Goal: Task Accomplishment & Management: Manage account settings

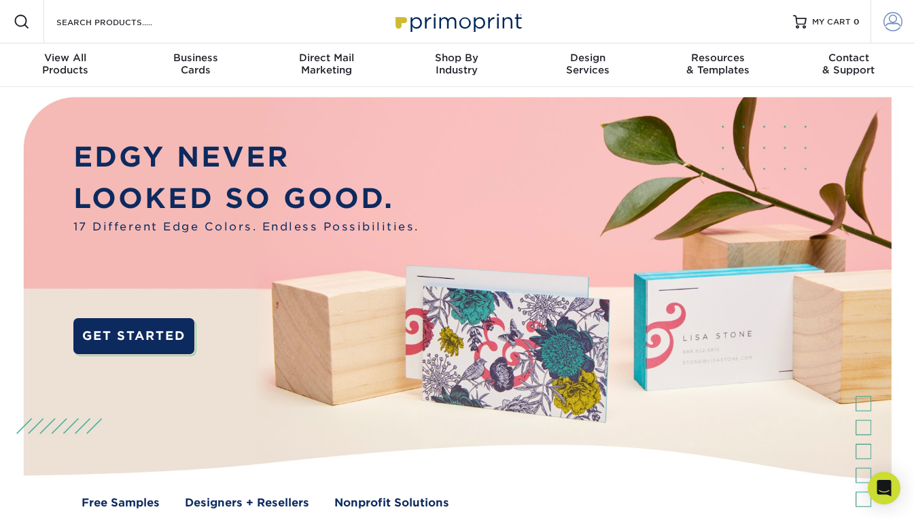
click at [895, 14] on span at bounding box center [892, 21] width 19 height 19
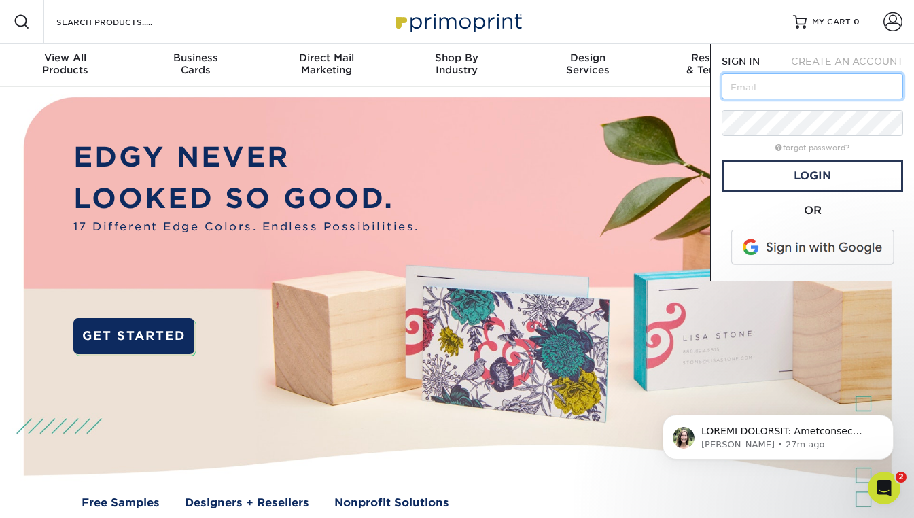
type input "[PERSON_NAME][EMAIL_ADDRESS][PERSON_NAME][DOMAIN_NAME]"
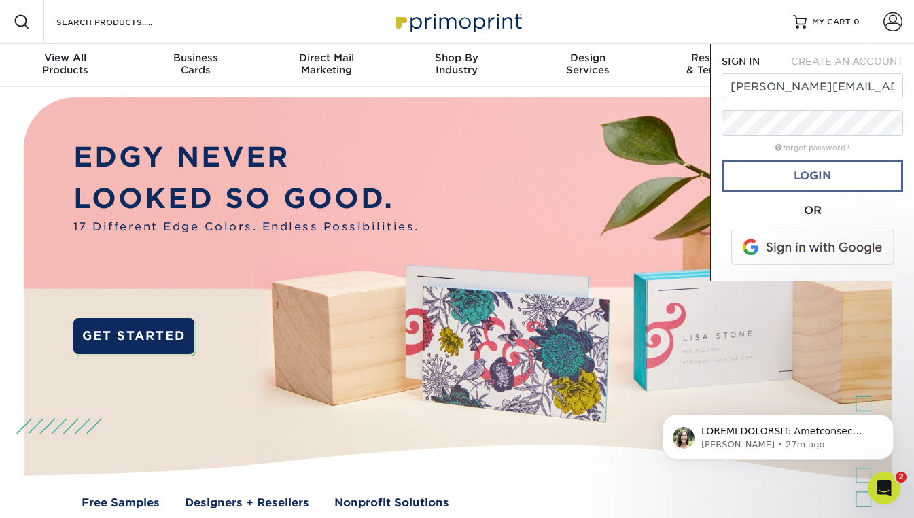
click at [760, 171] on link "Login" at bounding box center [812, 175] width 181 height 31
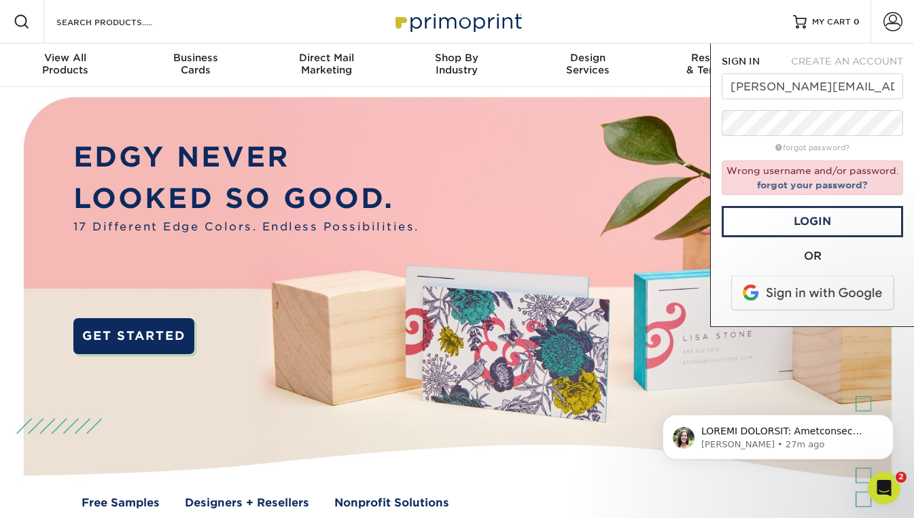
click at [782, 309] on div "OR" at bounding box center [812, 281] width 181 height 67
click at [780, 292] on span at bounding box center [813, 292] width 173 height 35
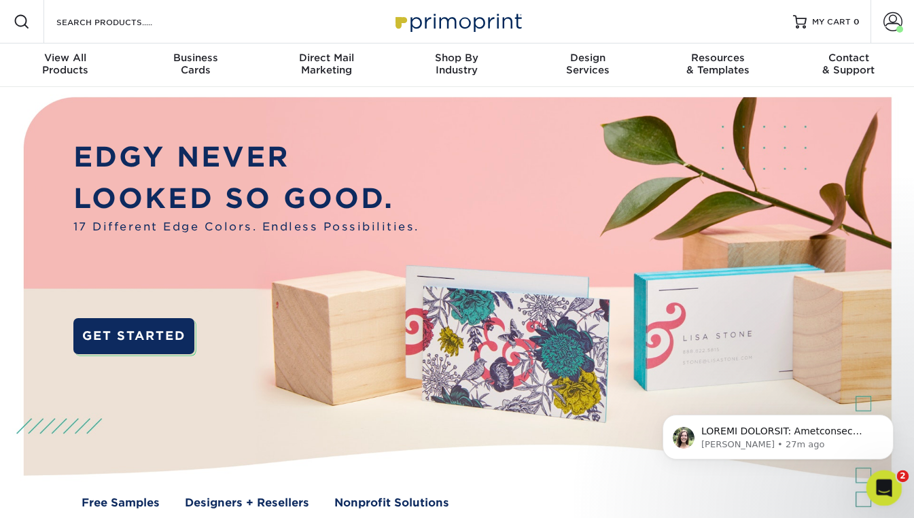
click at [883, 481] on icon "Open Intercom Messenger" at bounding box center [882, 485] width 10 height 11
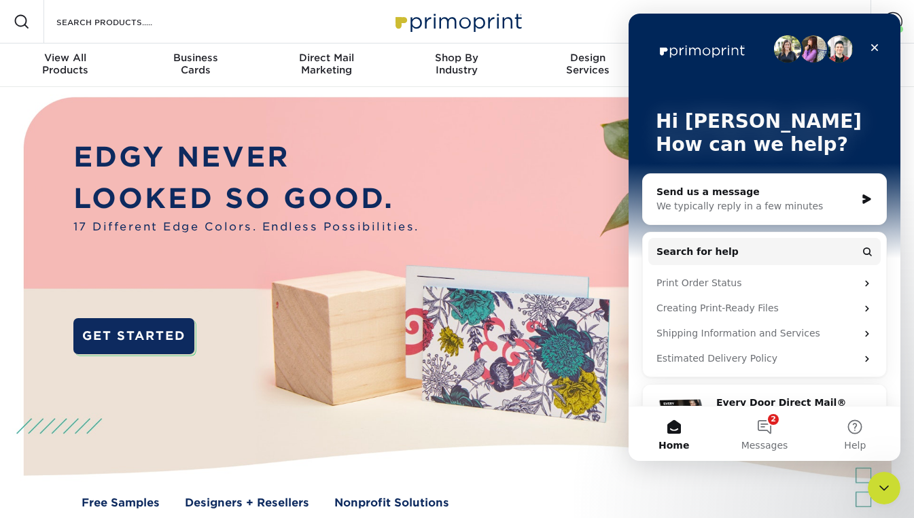
click at [759, 200] on div "We typically reply in a few minutes" at bounding box center [755, 206] width 199 height 14
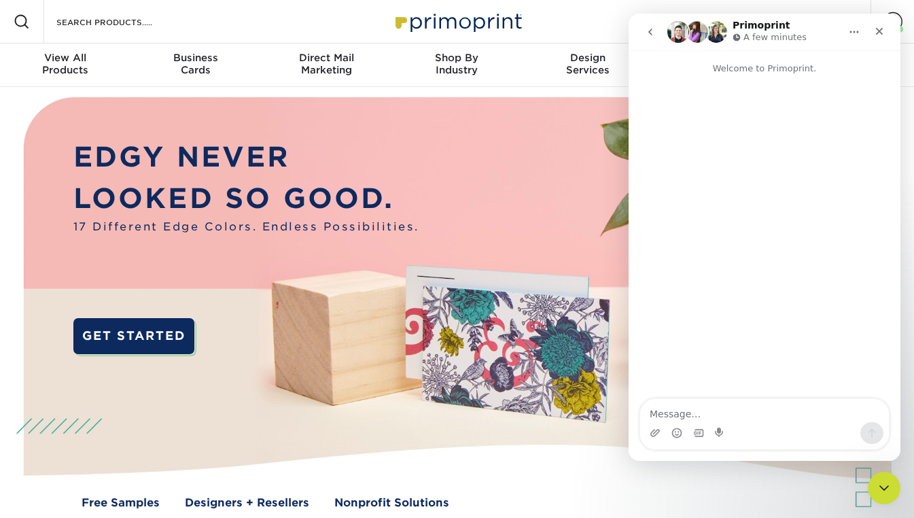
click at [652, 31] on icon "go back" at bounding box center [650, 32] width 11 height 11
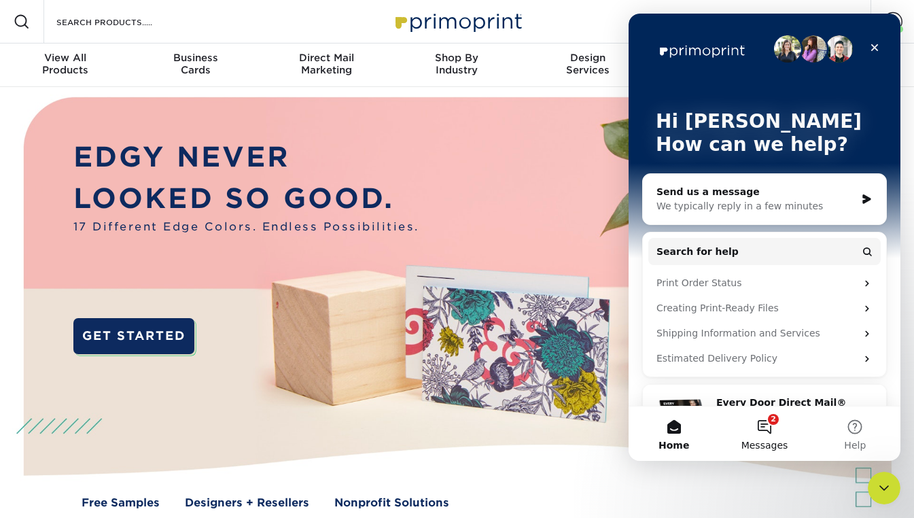
click at [782, 426] on button "2 Messages" at bounding box center [764, 433] width 90 height 54
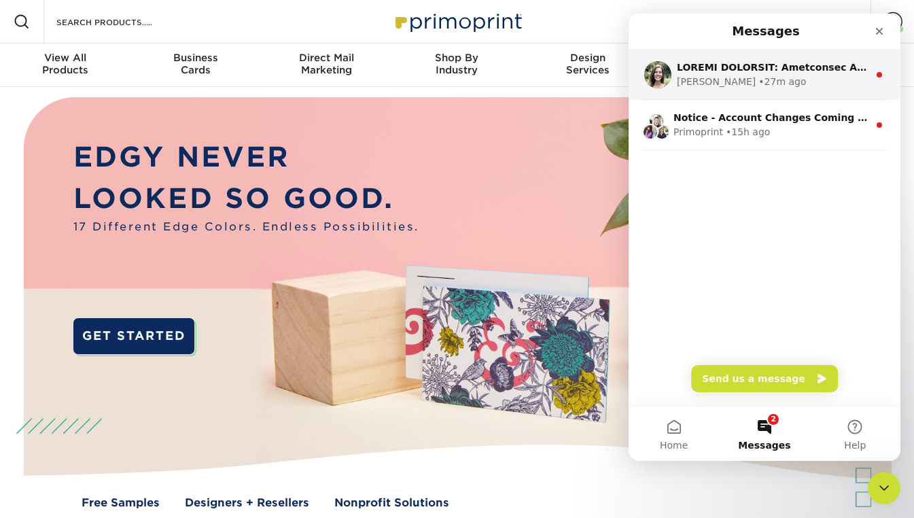
click at [720, 73] on div "Intercom messenger" at bounding box center [773, 67] width 192 height 14
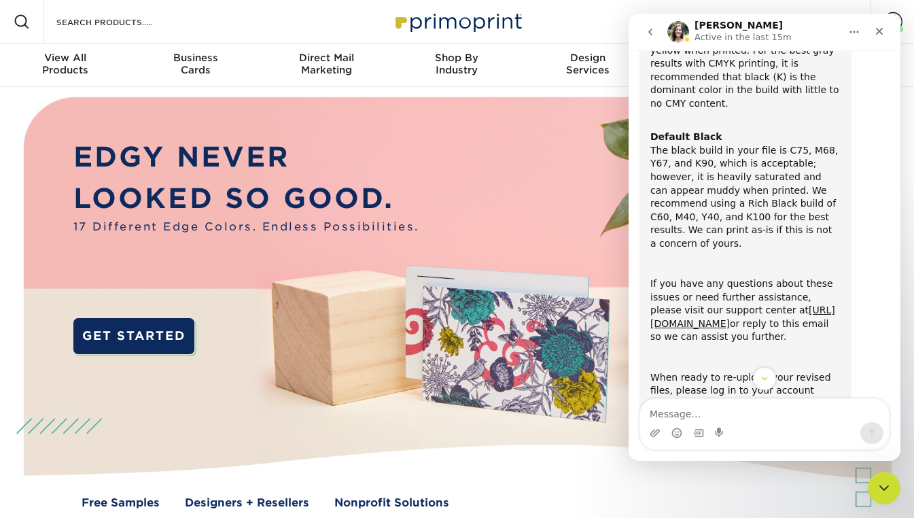
scroll to position [615, 0]
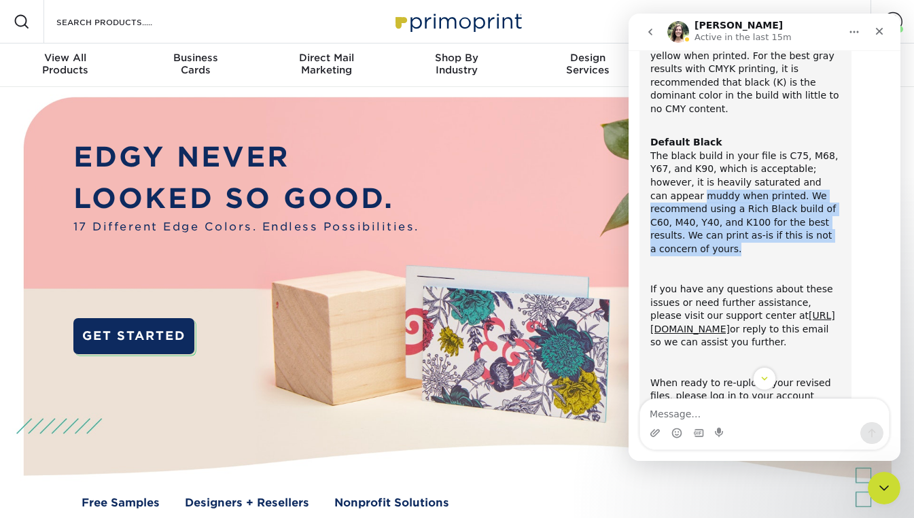
drag, startPoint x: 691, startPoint y: 150, endPoint x: 765, endPoint y: 203, distance: 90.5
click at [765, 203] on div "Default Black The black build in your file is C75, M68, Y67, and K90, which is …" at bounding box center [745, 189] width 190 height 133
drag, startPoint x: 777, startPoint y: 203, endPoint x: 667, endPoint y: 175, distance: 113.6
click at [667, 175] on div "Default Black The black build in your file is C75, M68, Y67, and K90, which is …" at bounding box center [745, 189] width 190 height 133
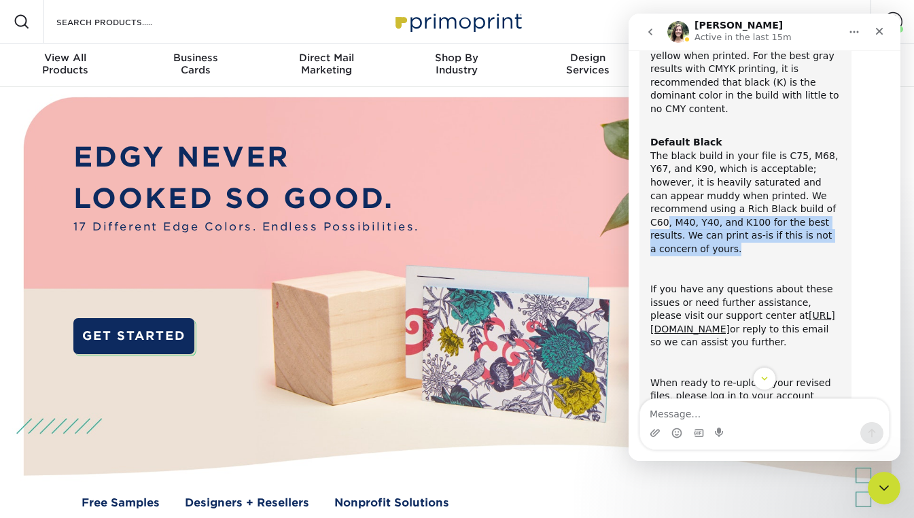
click at [750, 170] on div "Default Black The black build in your file is C75, M68, Y67, and K90, which is …" at bounding box center [745, 189] width 190 height 133
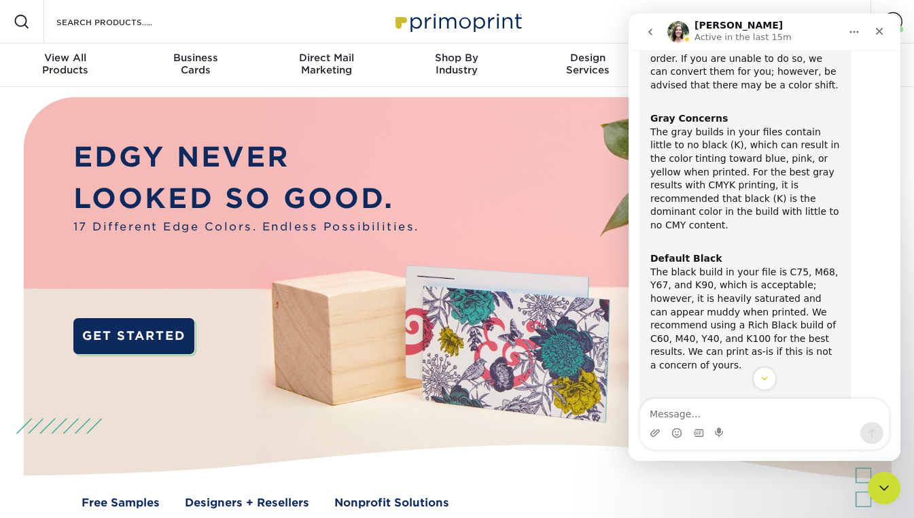
scroll to position [468, 0]
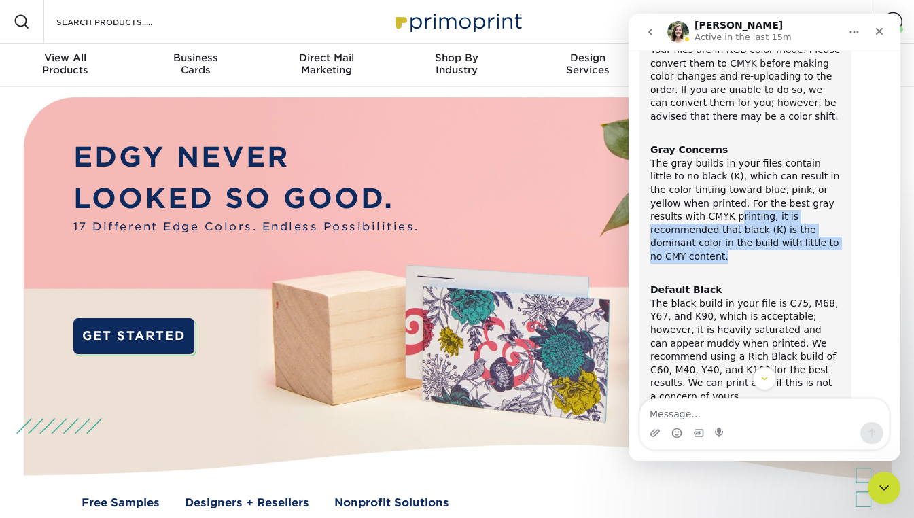
drag, startPoint x: 687, startPoint y: 189, endPoint x: 809, endPoint y: 217, distance: 125.6
click at [809, 217] on div "Gray Concerns The gray builds in your files contain little to no black (K), whi…" at bounding box center [745, 196] width 190 height 133
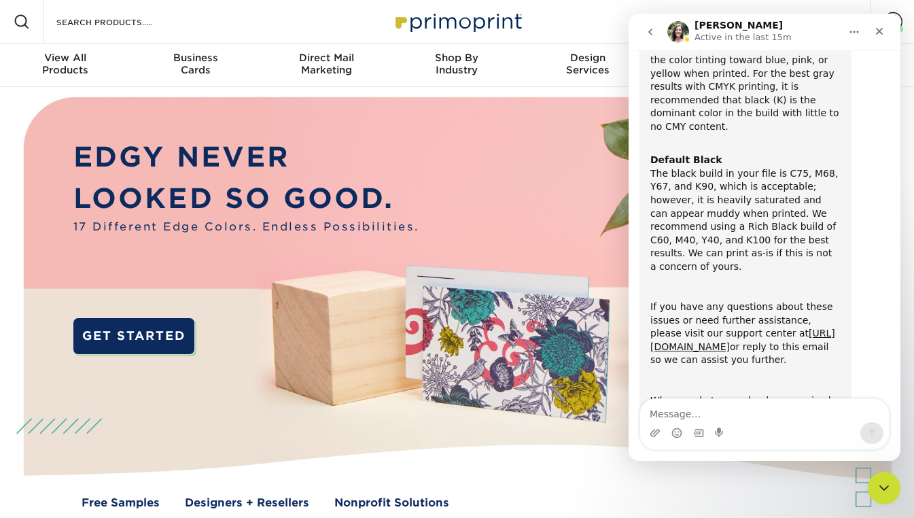
scroll to position [597, 0]
drag, startPoint x: 764, startPoint y: 193, endPoint x: 654, endPoint y: 190, distance: 109.4
click at [654, 190] on div "Default Black The black build in your file is C75, M68, Y67, and K90, which is …" at bounding box center [745, 207] width 190 height 133
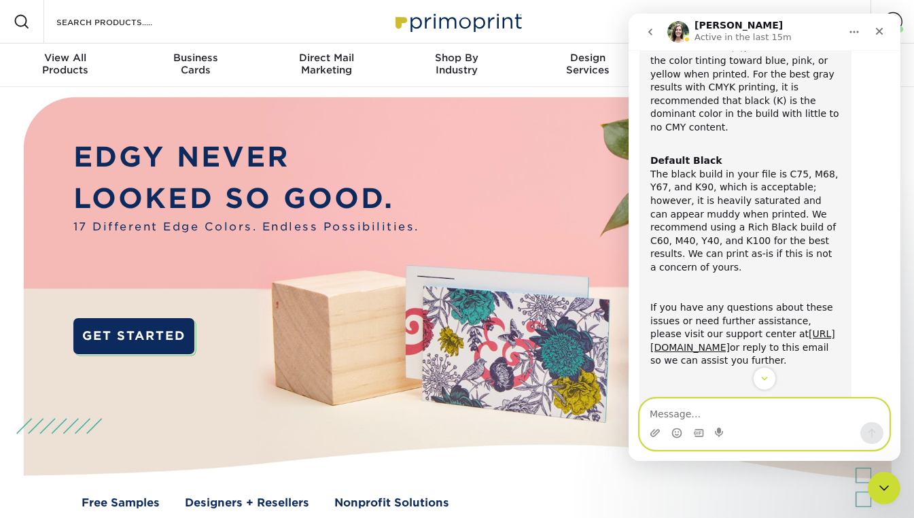
click at [695, 419] on textarea "Message…" at bounding box center [764, 410] width 249 height 23
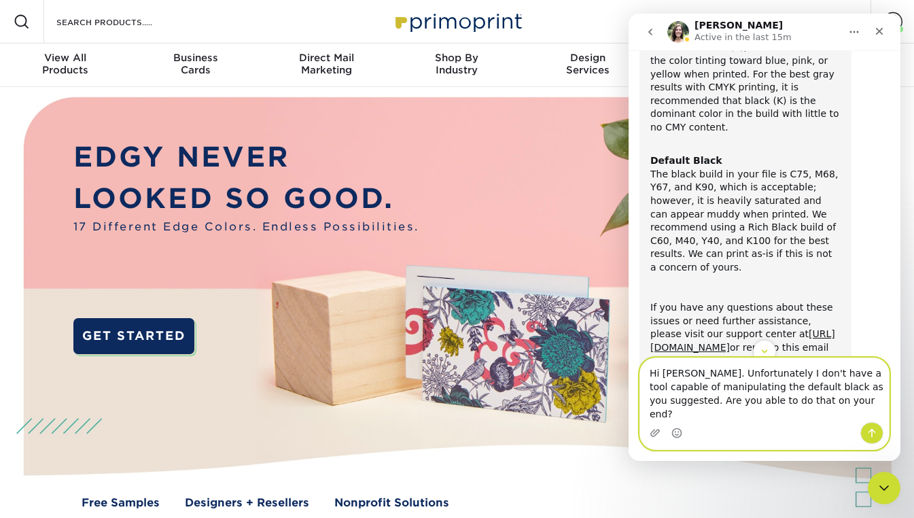
type textarea "Hi Julie. Unfortunately I don't have a tool capable of manipulating the default…"
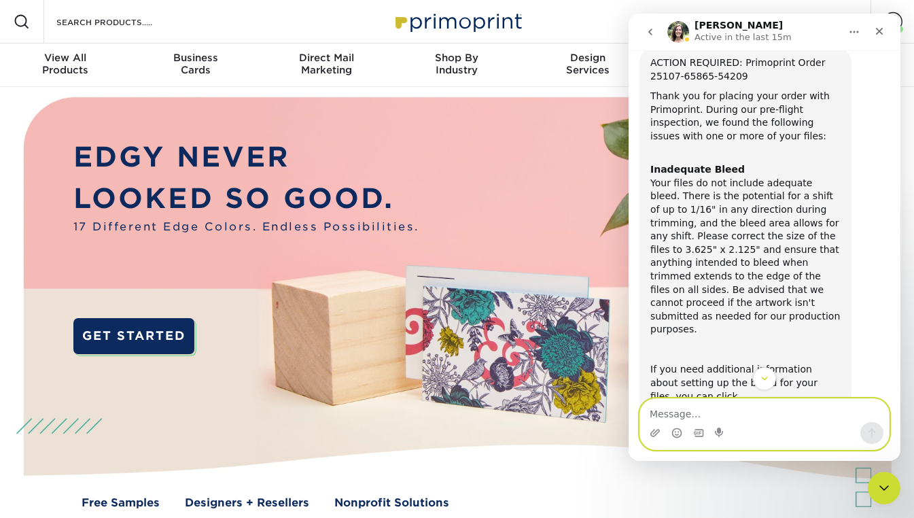
scroll to position [41, 0]
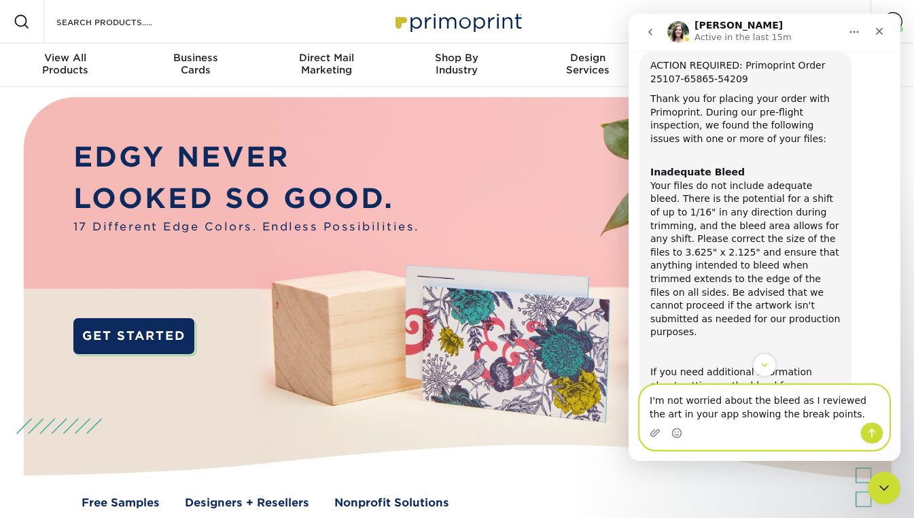
type textarea "I'm not worried about the bleed as I reviewed the art in your app showing the b…"
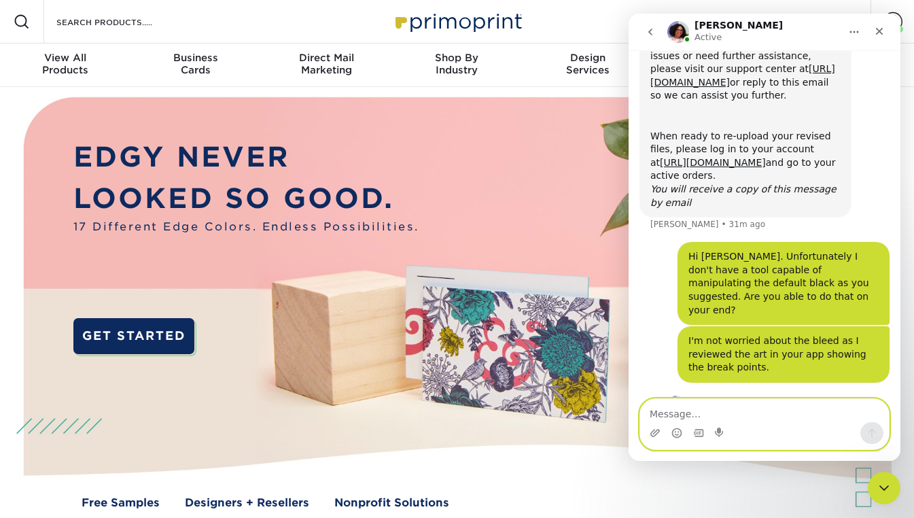
scroll to position [966, 0]
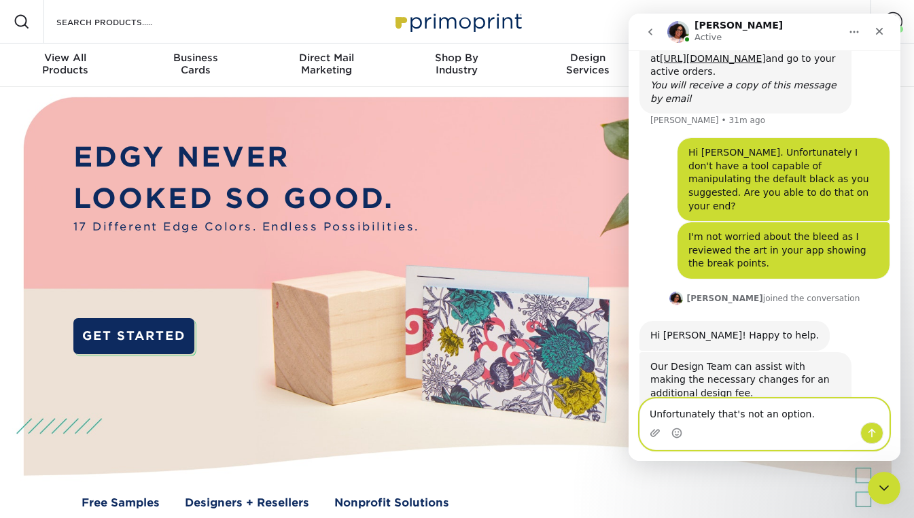
type textarea "Unfortunately that's not an option."
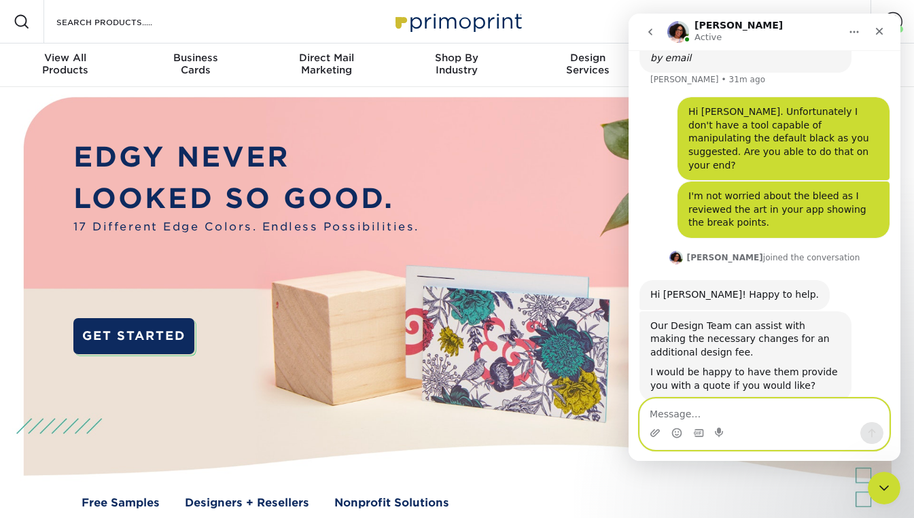
scroll to position [1006, 0]
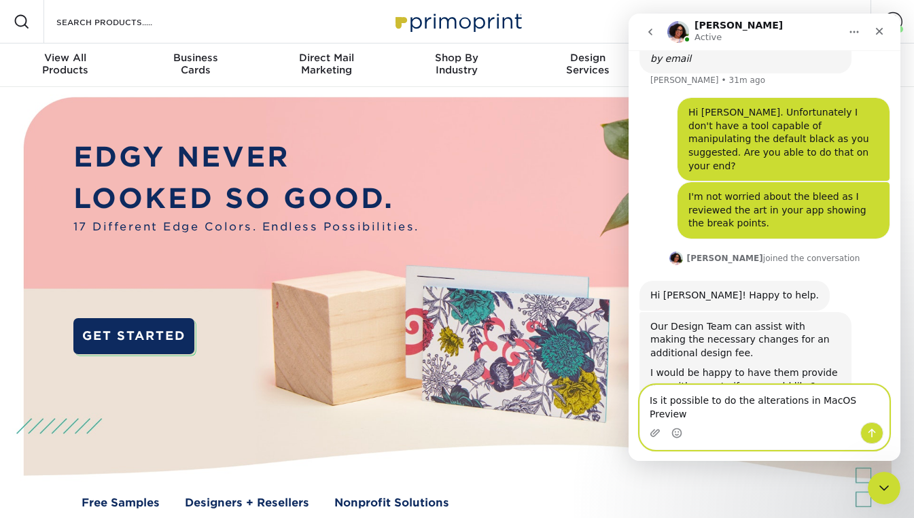
type textarea "Is it possible to do the alterations in MacOS Preview?"
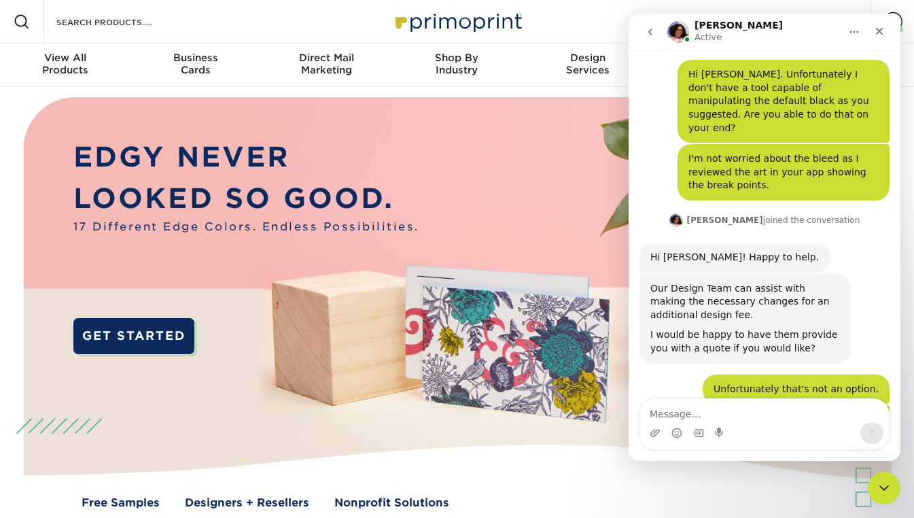
scroll to position [1128, 0]
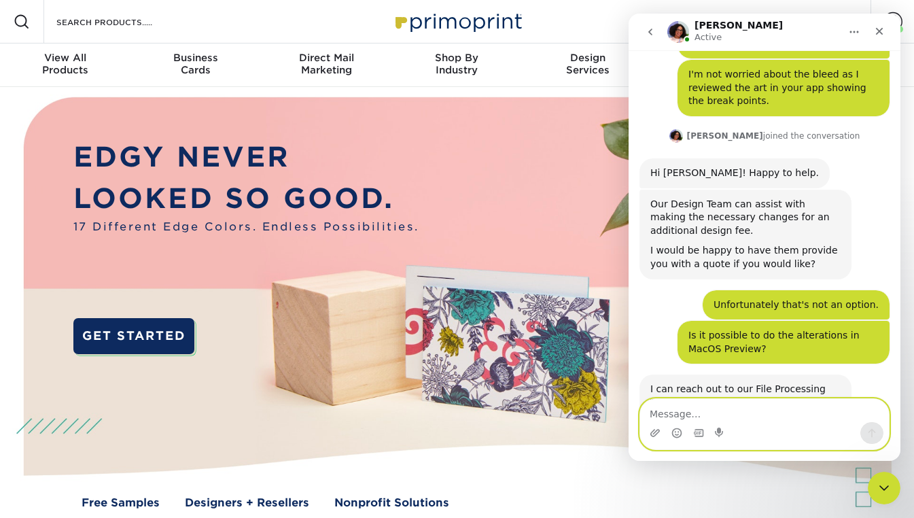
click at [703, 409] on textarea "Message…" at bounding box center [764, 410] width 249 height 23
click at [652, 431] on icon "Upload attachment" at bounding box center [655, 432] width 11 height 11
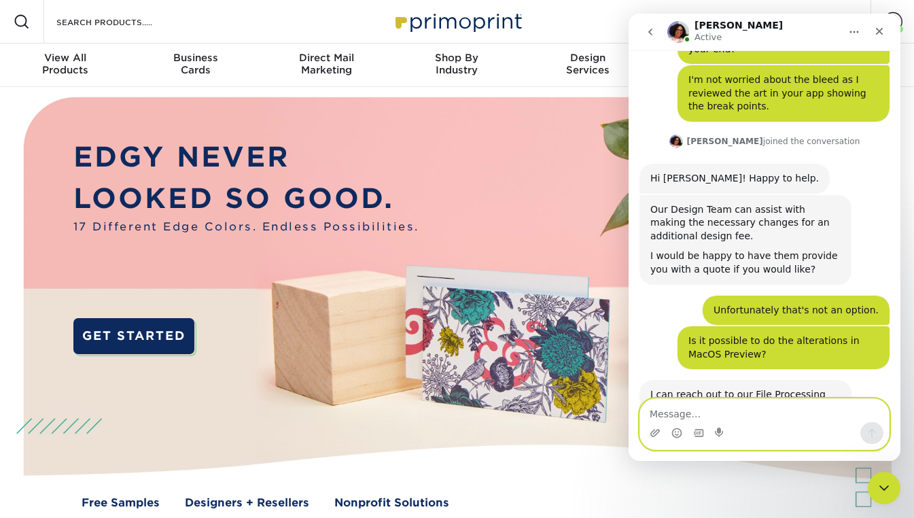
scroll to position [1170, 0]
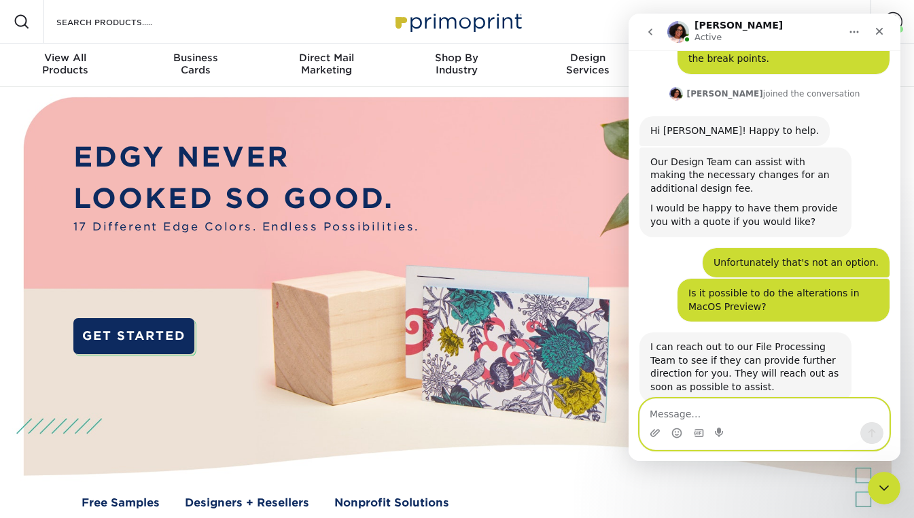
click at [731, 409] on textarea "Message…" at bounding box center [764, 410] width 249 height 23
type textarea "Would this file work?"
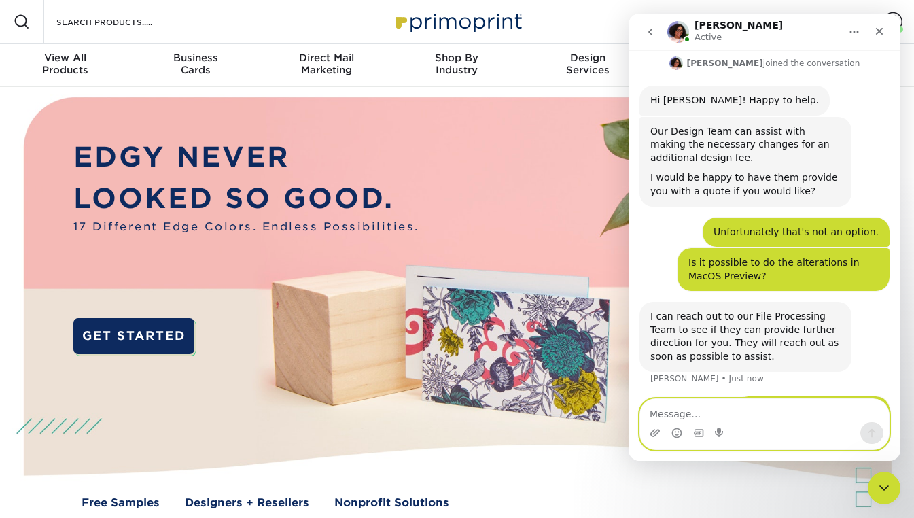
scroll to position [1253, 0]
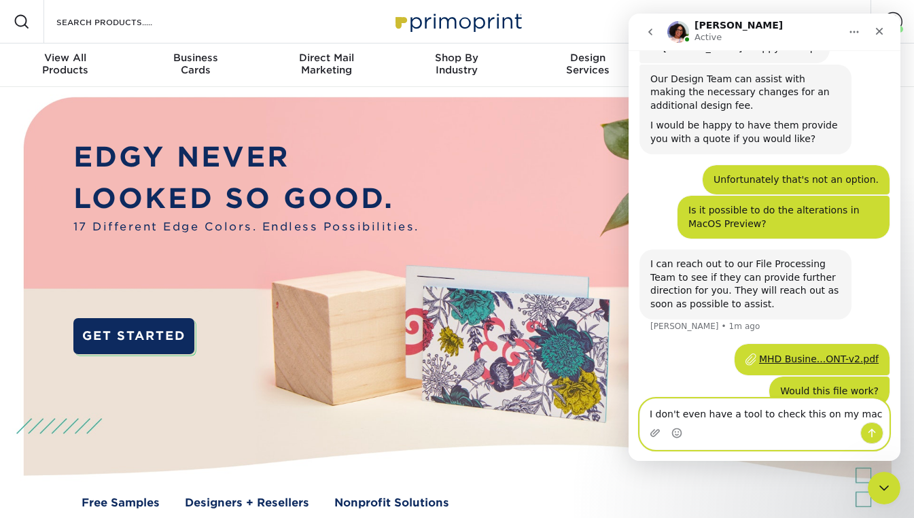
type textarea "I don't even have a tool to check this on my Mac"
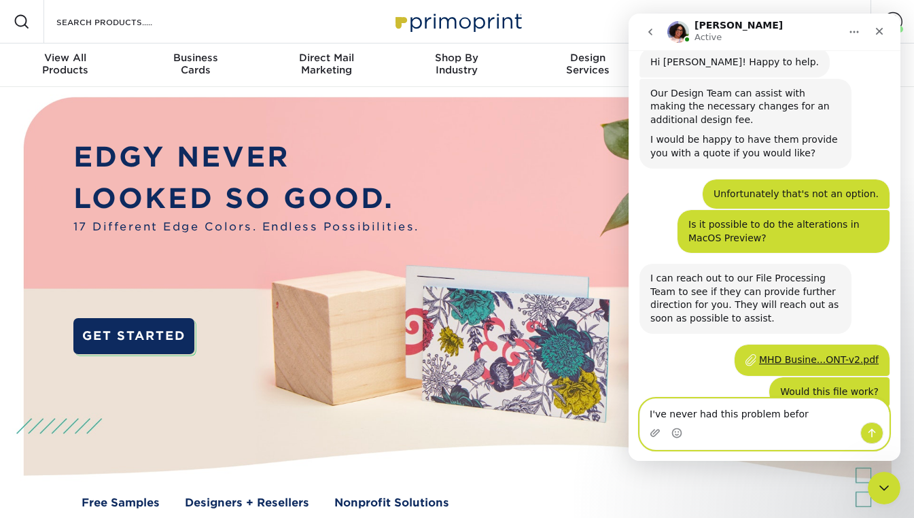
scroll to position [1310, 0]
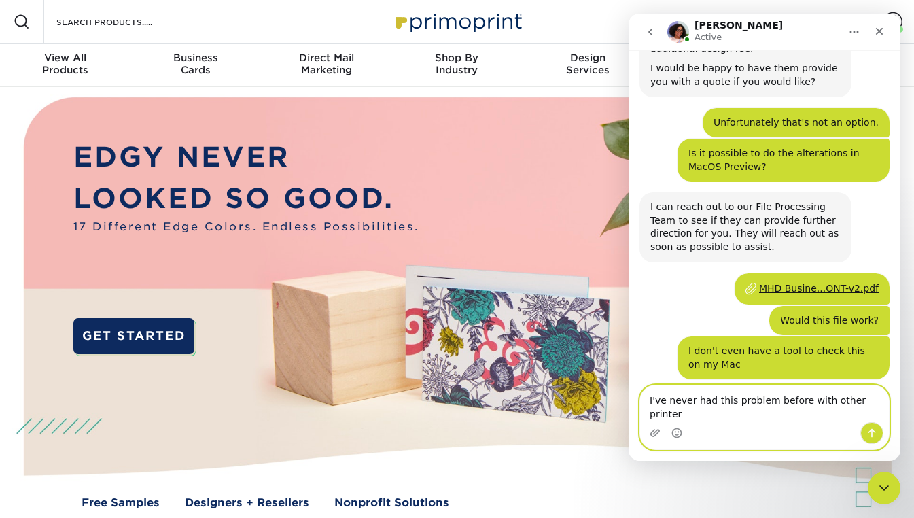
type textarea "I've never had this problem before with other printers"
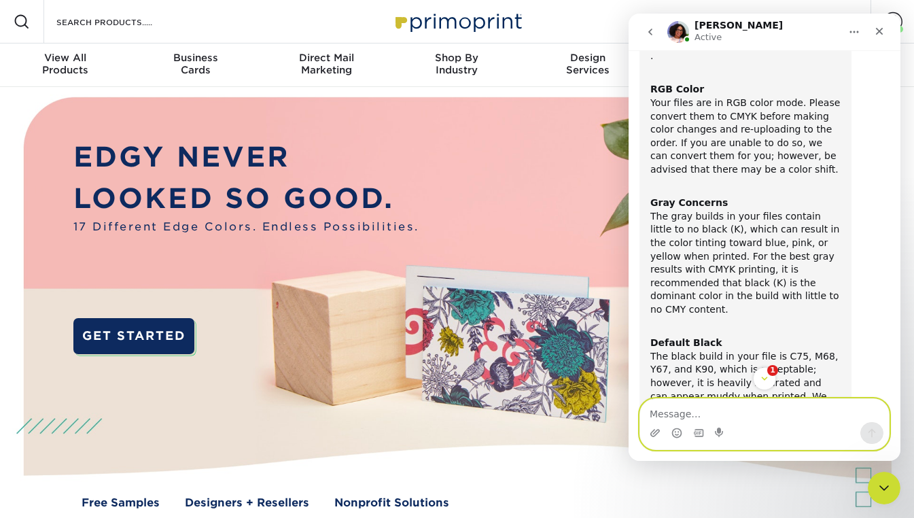
scroll to position [415, 0]
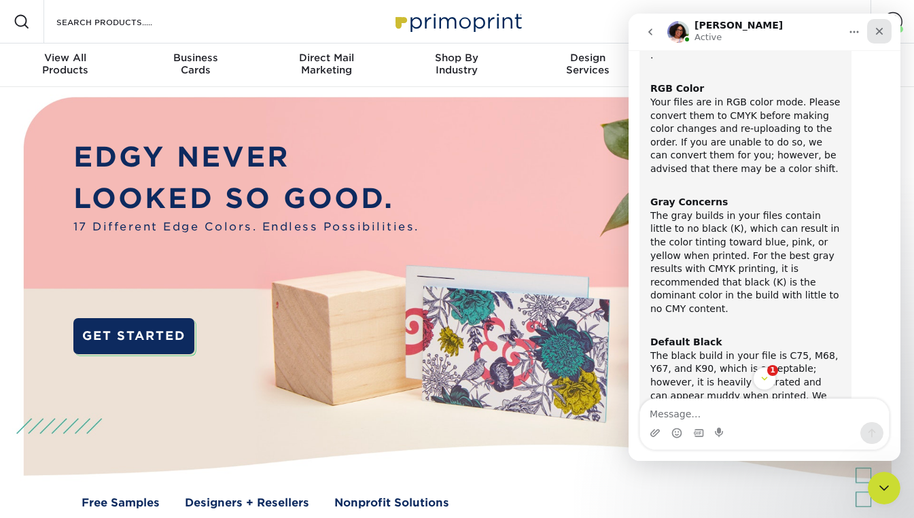
click at [879, 33] on icon "Close" at bounding box center [879, 31] width 11 height 11
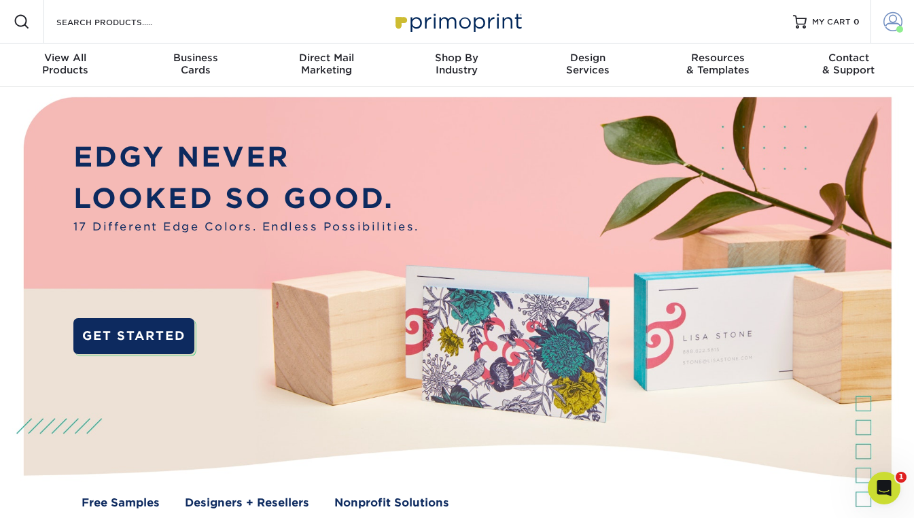
scroll to position [0, 0]
click at [893, 18] on span at bounding box center [892, 21] width 19 height 19
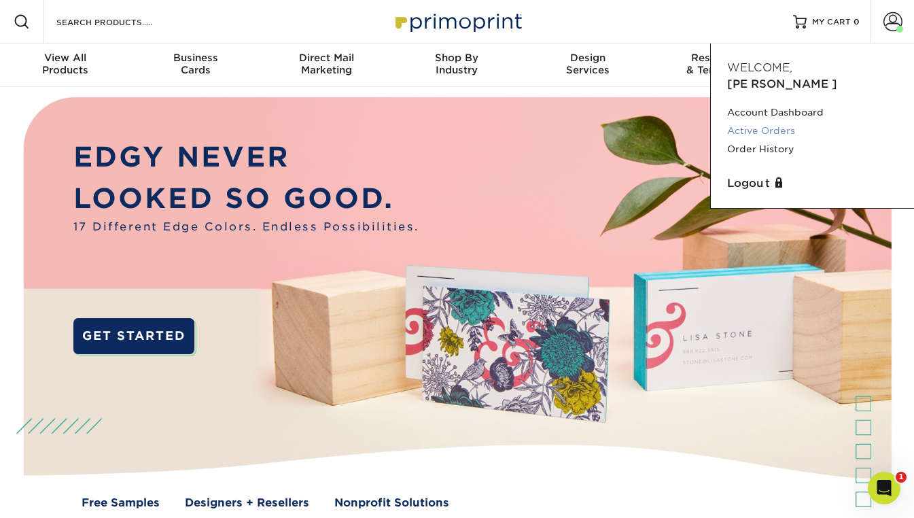
click at [762, 122] on link "Active Orders" at bounding box center [812, 131] width 171 height 18
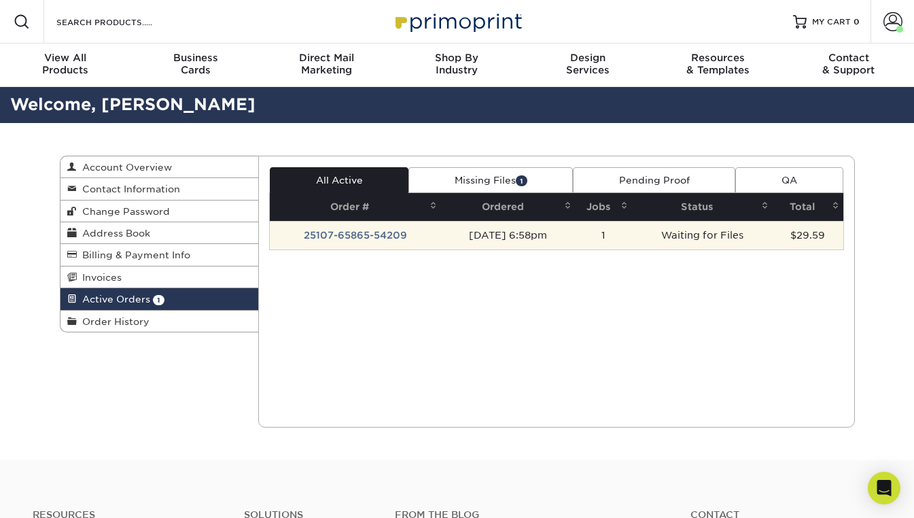
click at [524, 237] on td "[DATE] 6:58pm" at bounding box center [508, 235] width 135 height 29
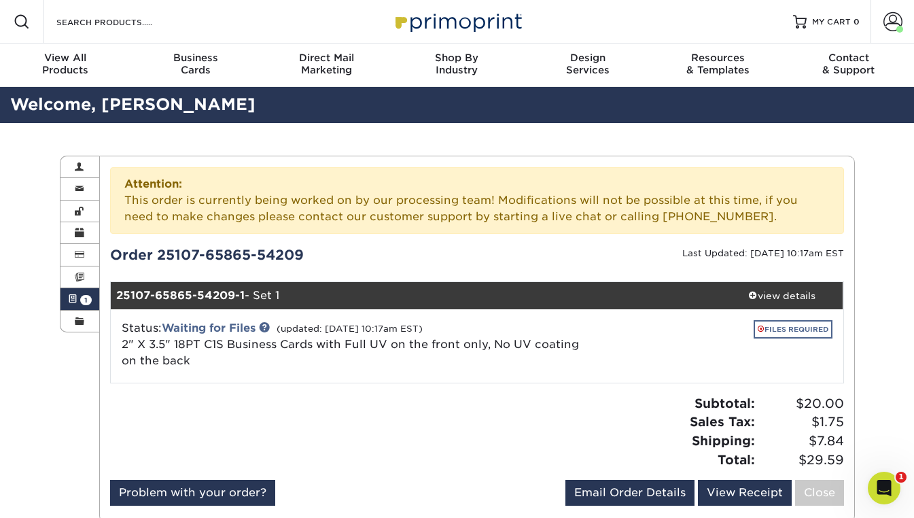
click at [796, 329] on link "FILES REQUIRED" at bounding box center [793, 329] width 79 height 18
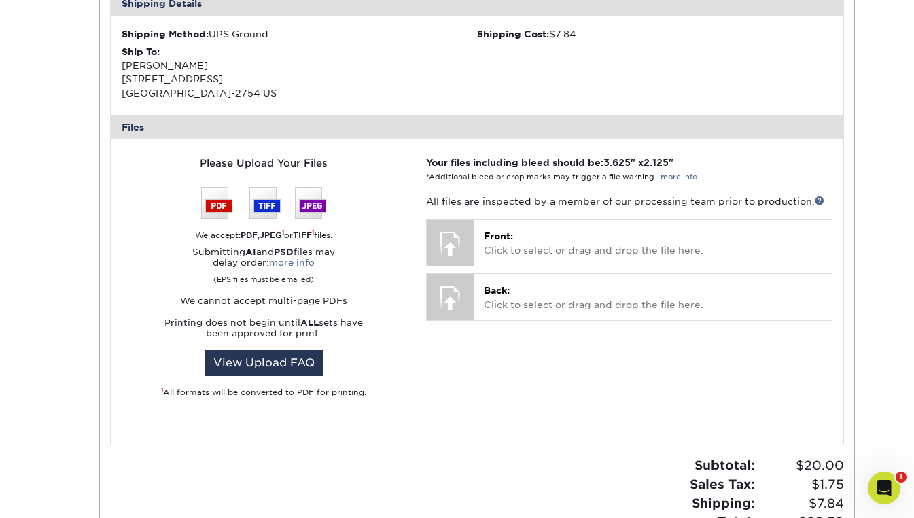
scroll to position [528, 0]
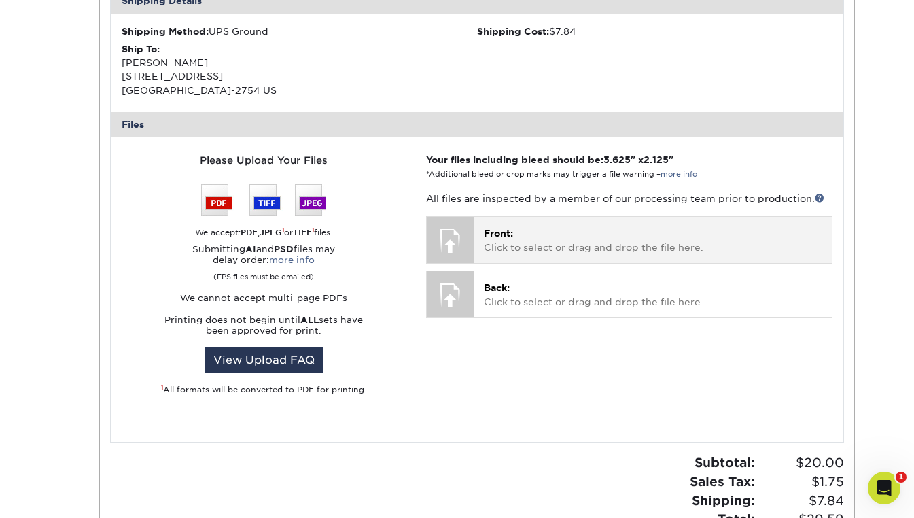
click at [495, 232] on p "Front: Click to select or drag and drop the file here." at bounding box center [653, 240] width 338 height 28
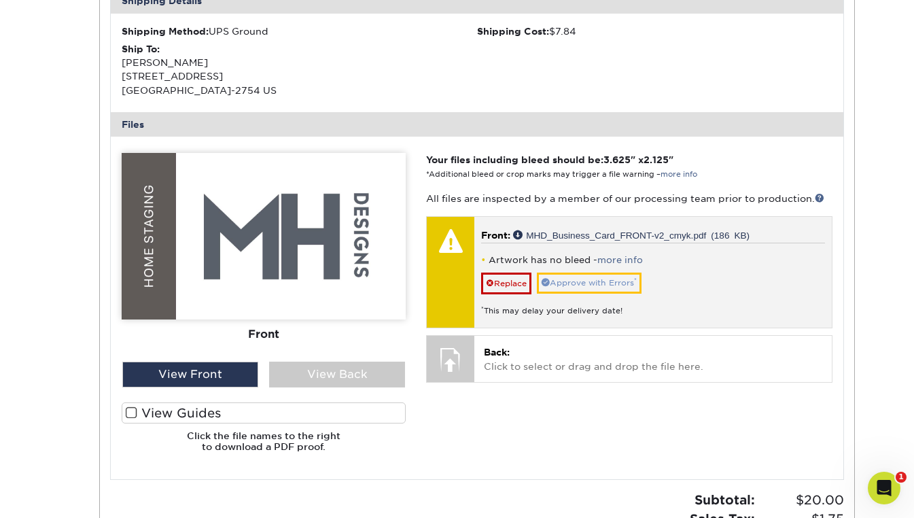
click at [591, 279] on link "Approve with Errors *" at bounding box center [589, 283] width 105 height 21
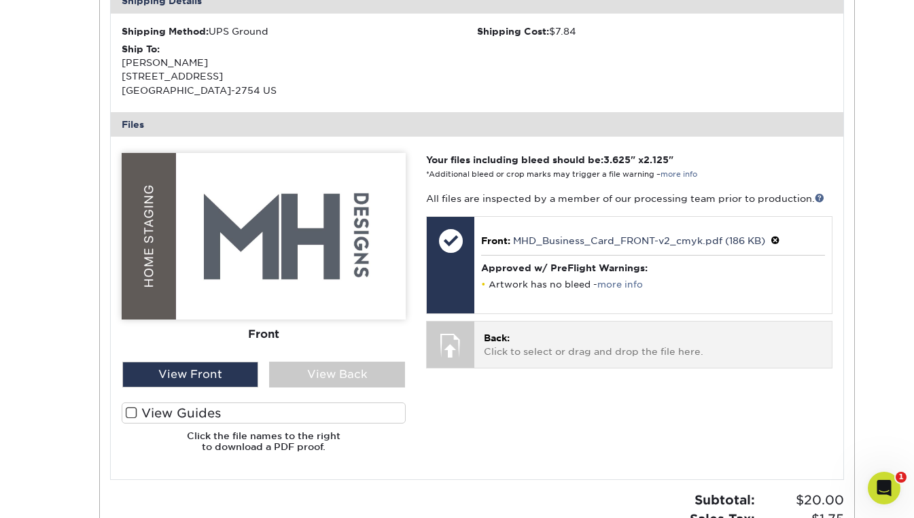
click at [527, 332] on p "Back: Click to select or drag and drop the file here." at bounding box center [653, 345] width 338 height 28
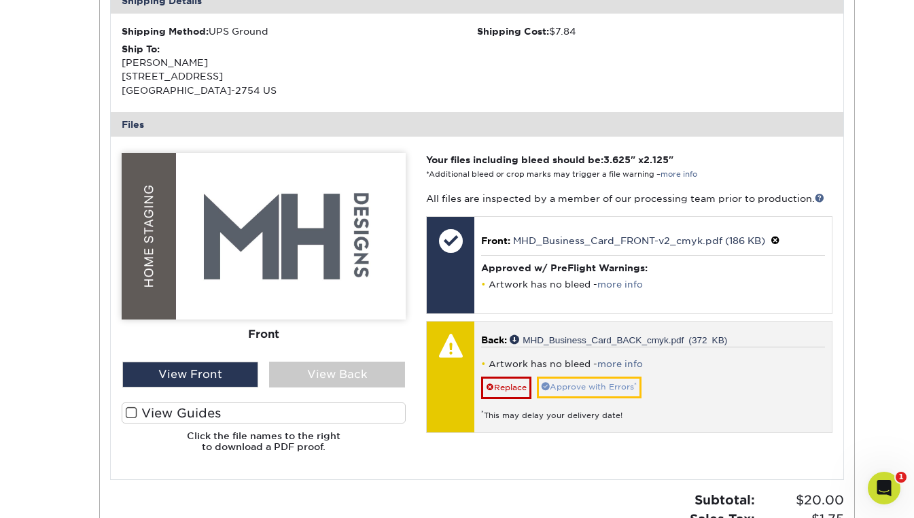
click at [597, 384] on link "Approve with Errors *" at bounding box center [589, 386] width 105 height 21
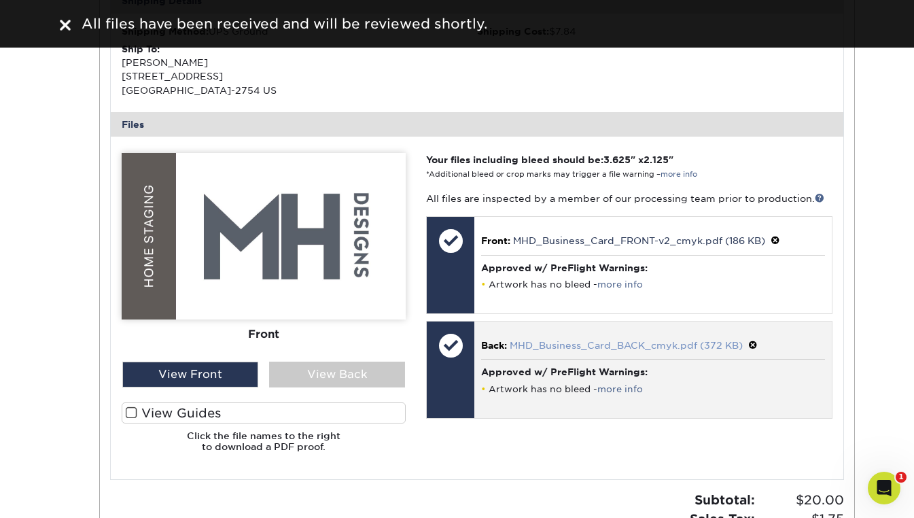
click at [551, 343] on link "MHD_Business_Card_BACK_cmyk.pdf (372 KB)" at bounding box center [626, 345] width 233 height 11
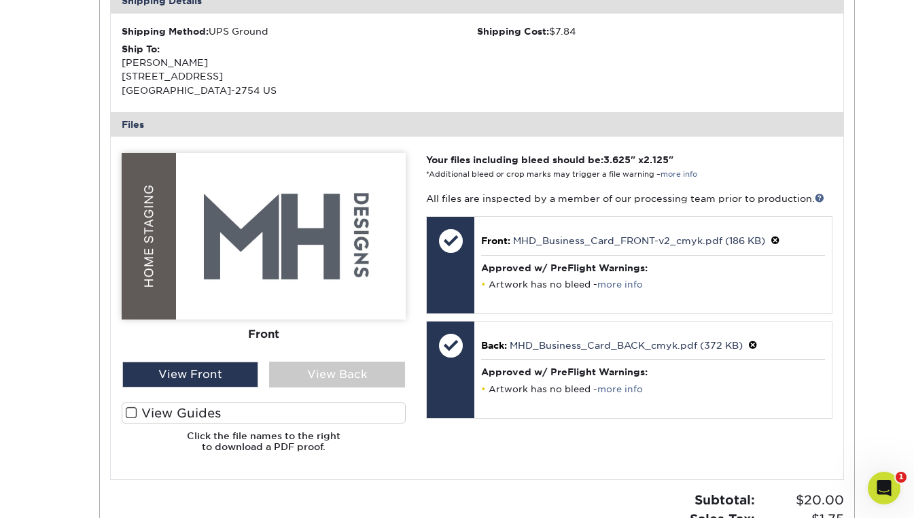
click at [372, 329] on div "Front" at bounding box center [264, 334] width 284 height 30
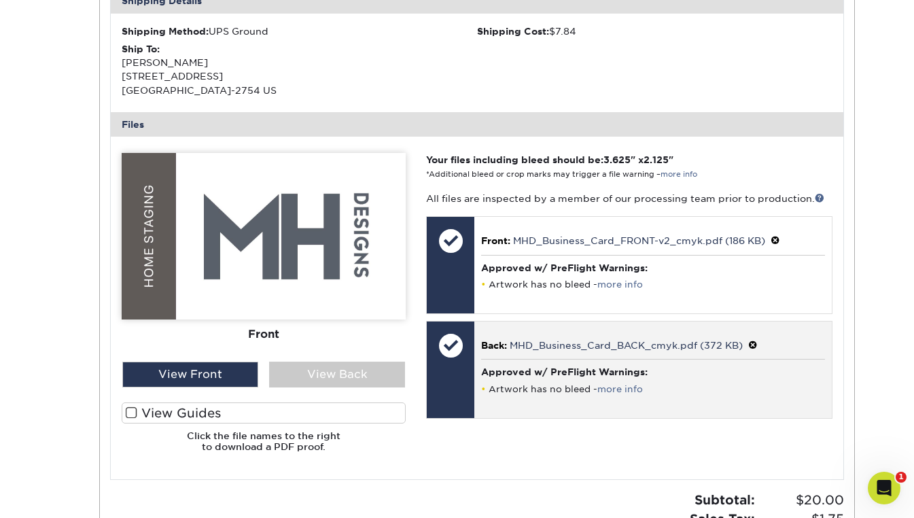
click at [453, 334] on div at bounding box center [451, 345] width 48 height 48
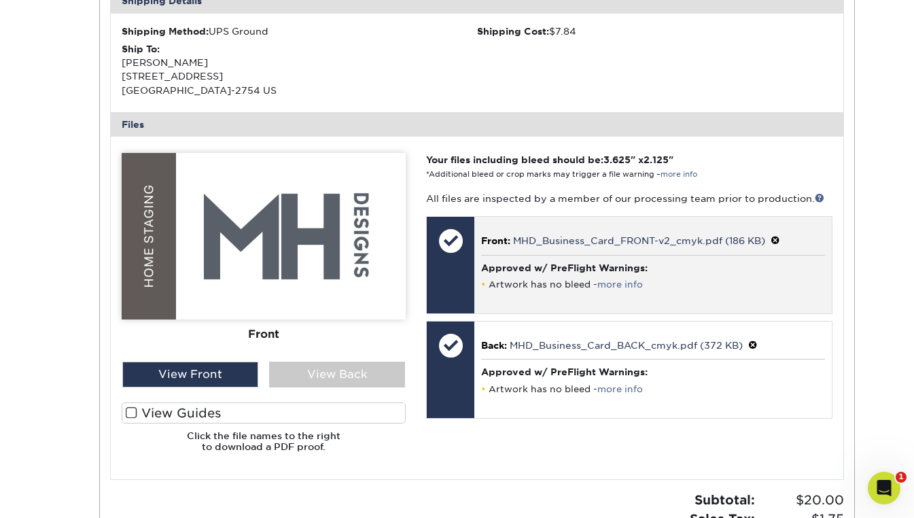
click at [451, 234] on div at bounding box center [451, 241] width 48 height 48
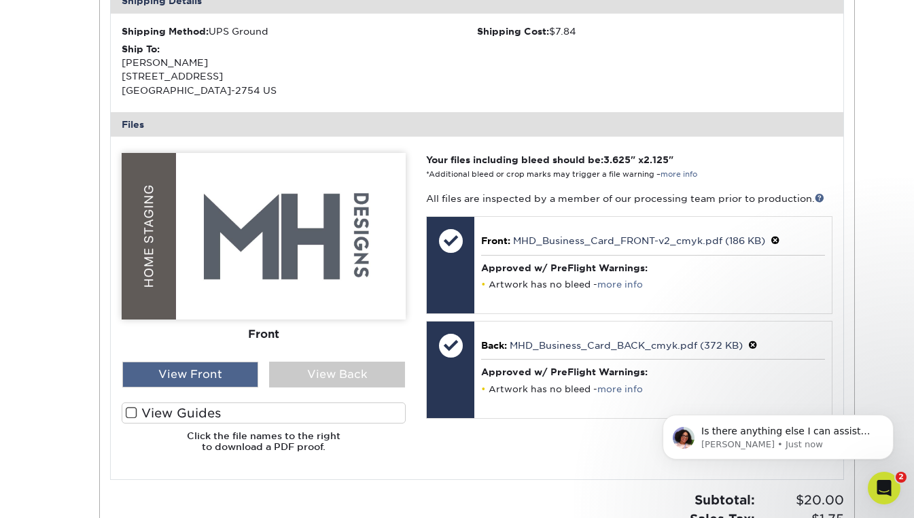
scroll to position [0, 0]
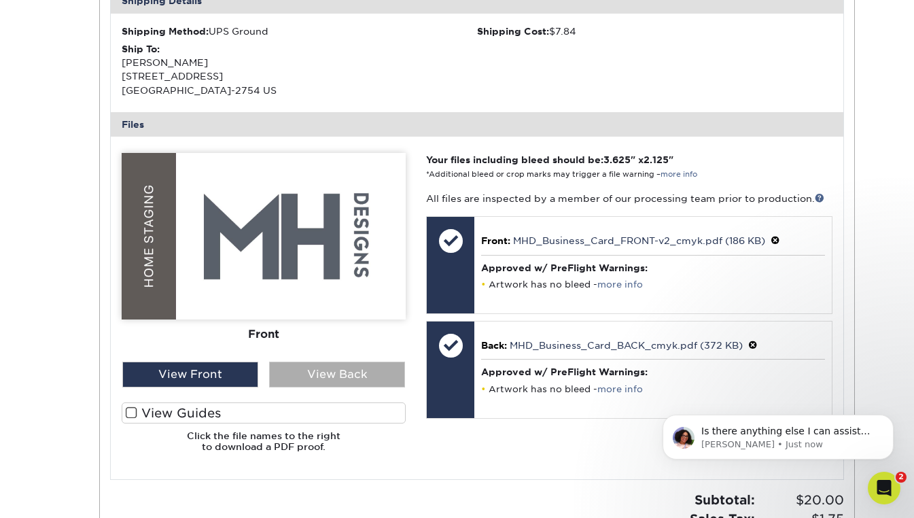
click at [305, 366] on div "View Back" at bounding box center [337, 375] width 136 height 26
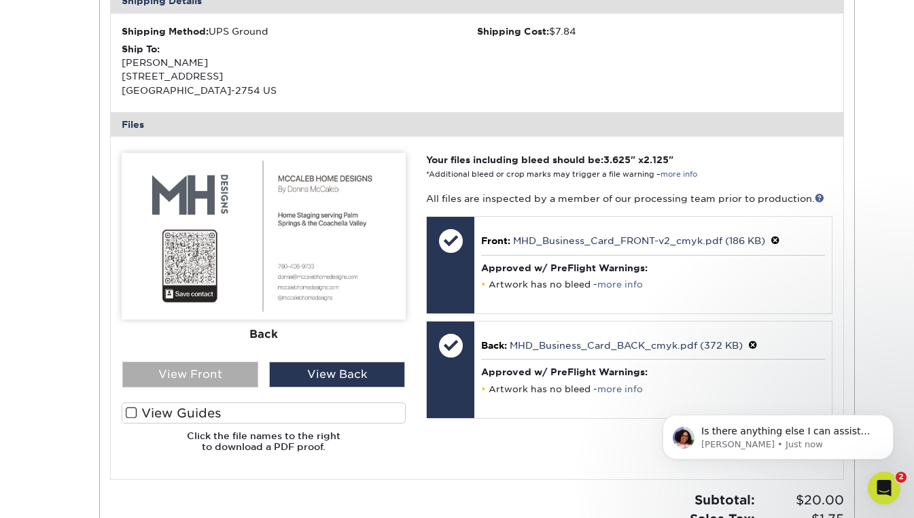
click at [232, 372] on div "View Front" at bounding box center [190, 375] width 136 height 26
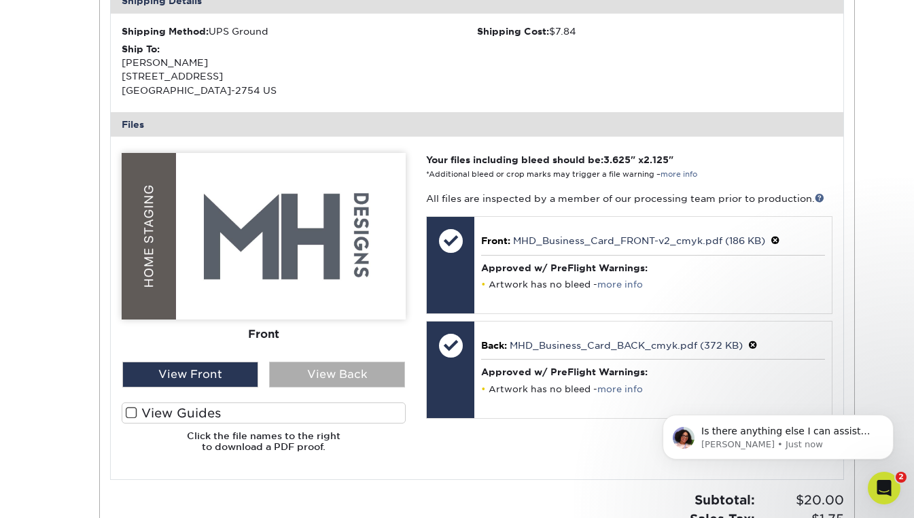
drag, startPoint x: 347, startPoint y: 363, endPoint x: 339, endPoint y: 366, distance: 8.6
click at [347, 363] on div "View Back" at bounding box center [337, 375] width 136 height 26
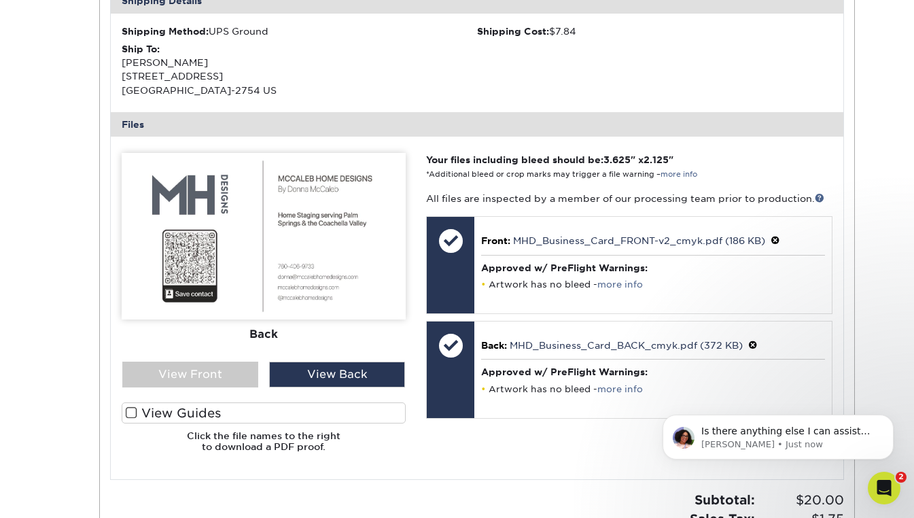
click at [304, 269] on img at bounding box center [264, 236] width 284 height 167
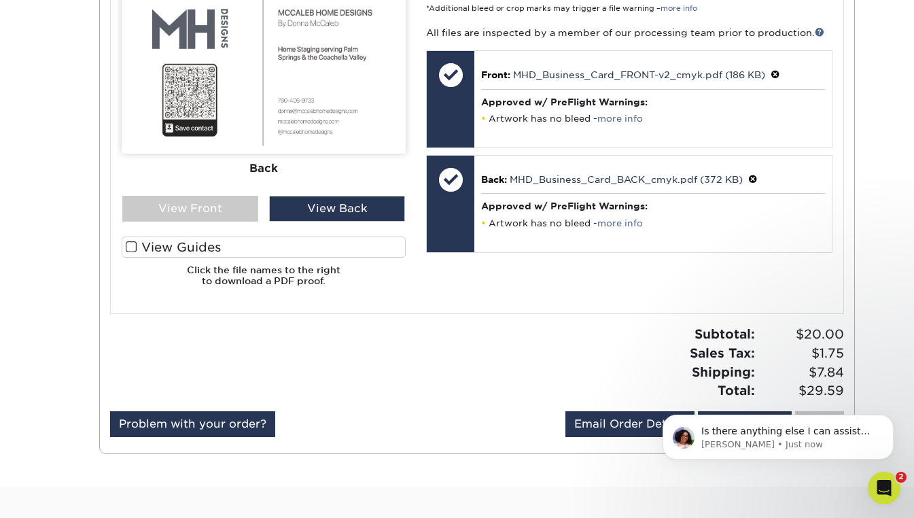
scroll to position [693, 0]
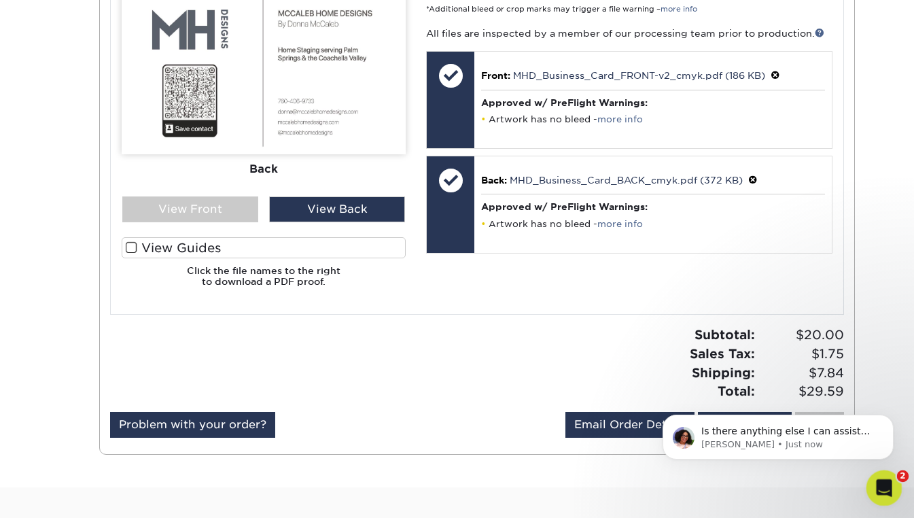
click at [898, 485] on html at bounding box center [882, 486] width 33 height 33
click at [820, 435] on span "Is there anything else I can assist with at this time?" at bounding box center [785, 437] width 169 height 24
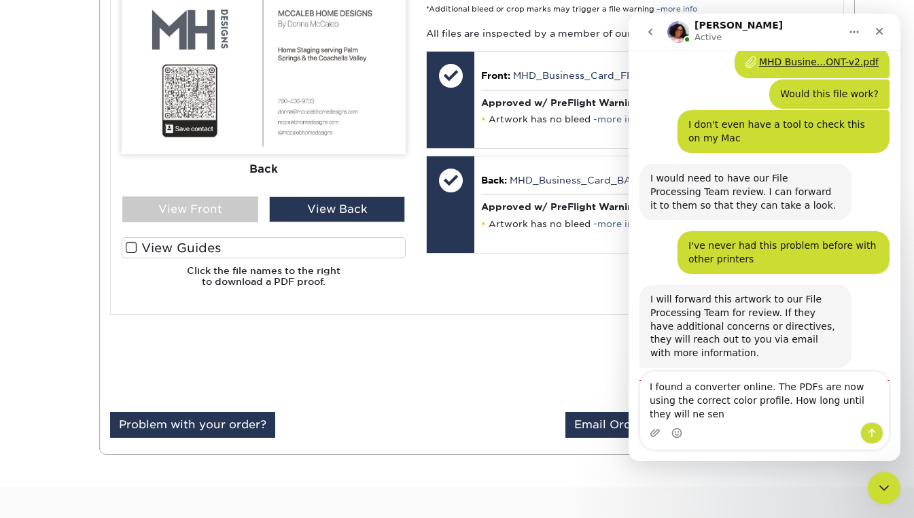
scroll to position [1535, 0]
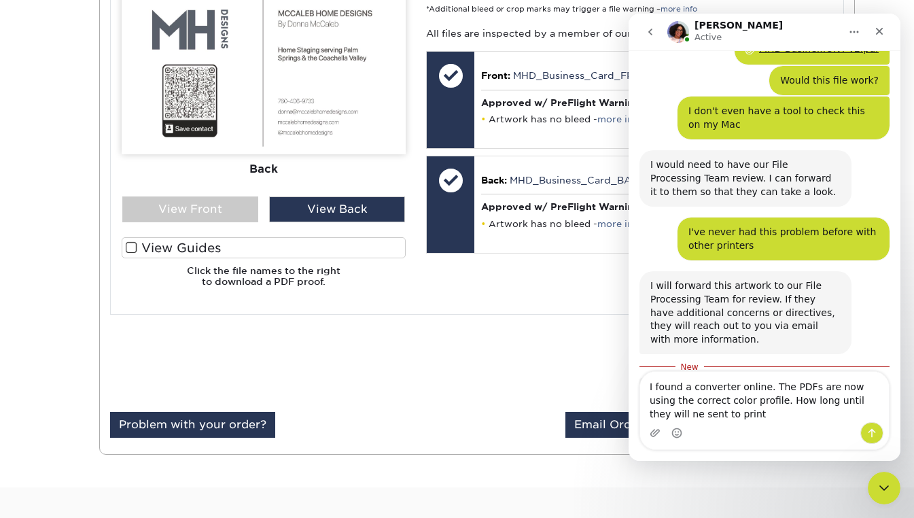
type textarea "I found a converter online. The PDFs are now using the correct color profile. H…"
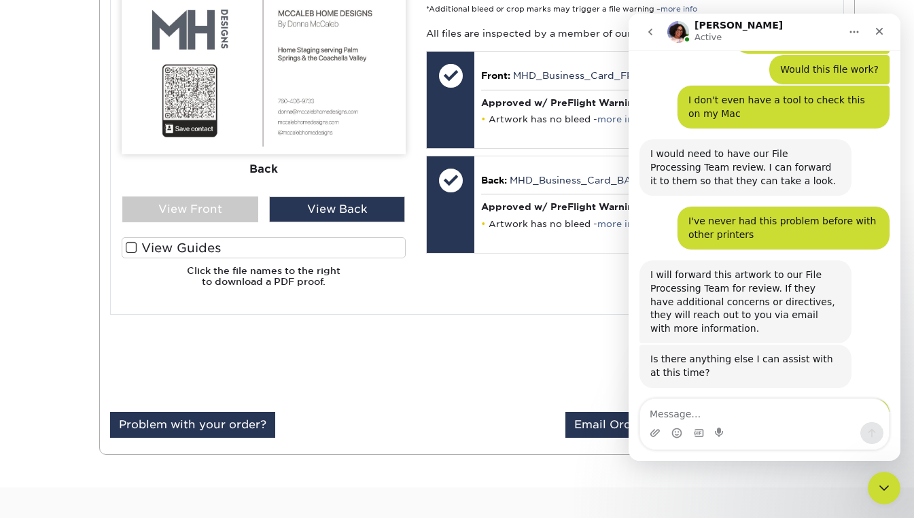
scroll to position [1643, 0]
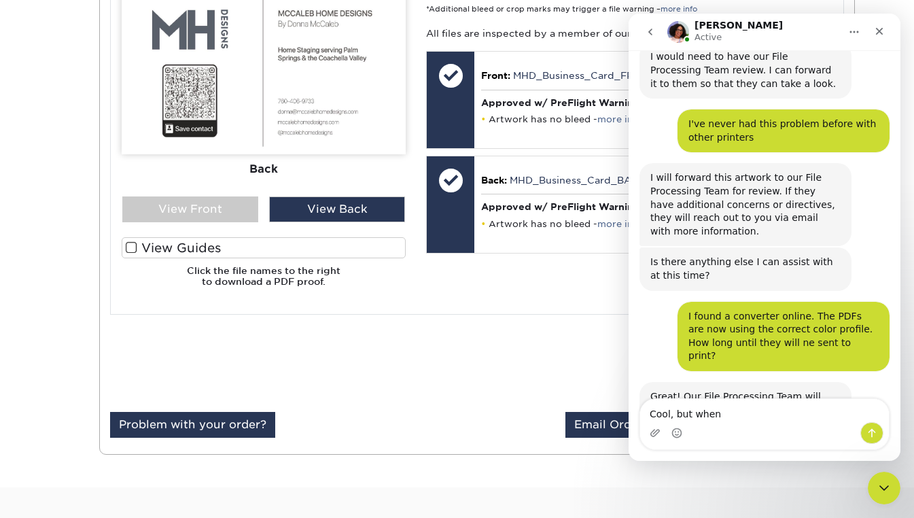
type textarea "Cool, but when?"
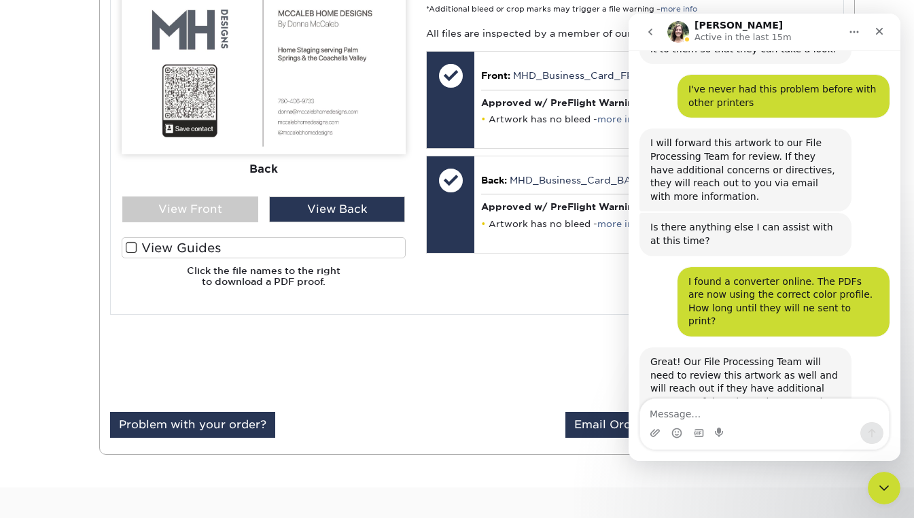
scroll to position [1767, 0]
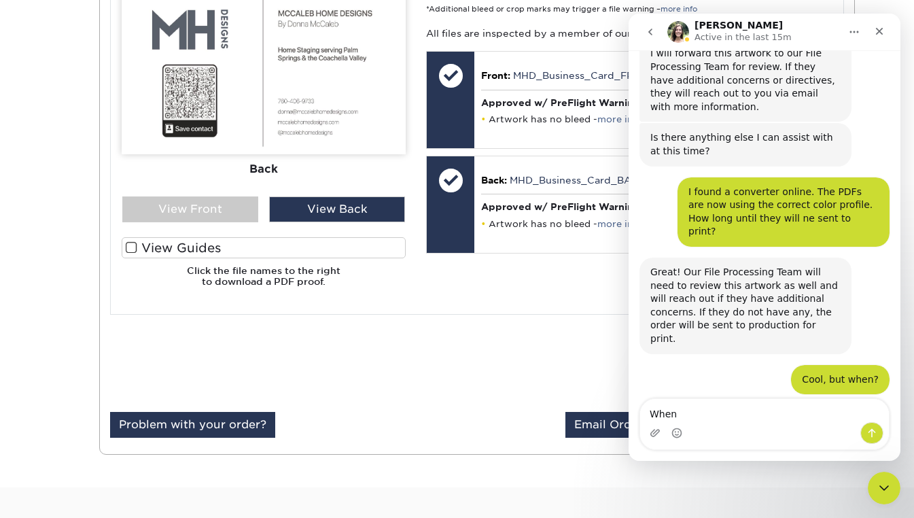
type textarea "When?"
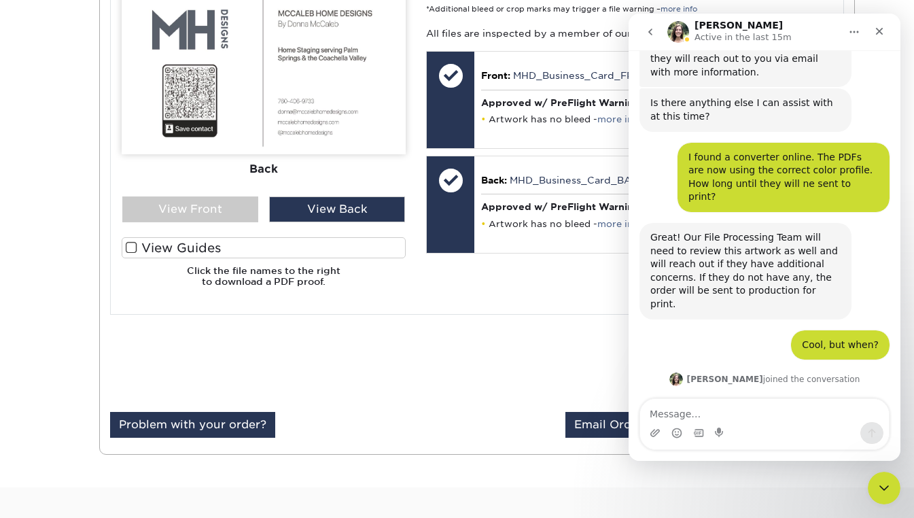
scroll to position [1860, 0]
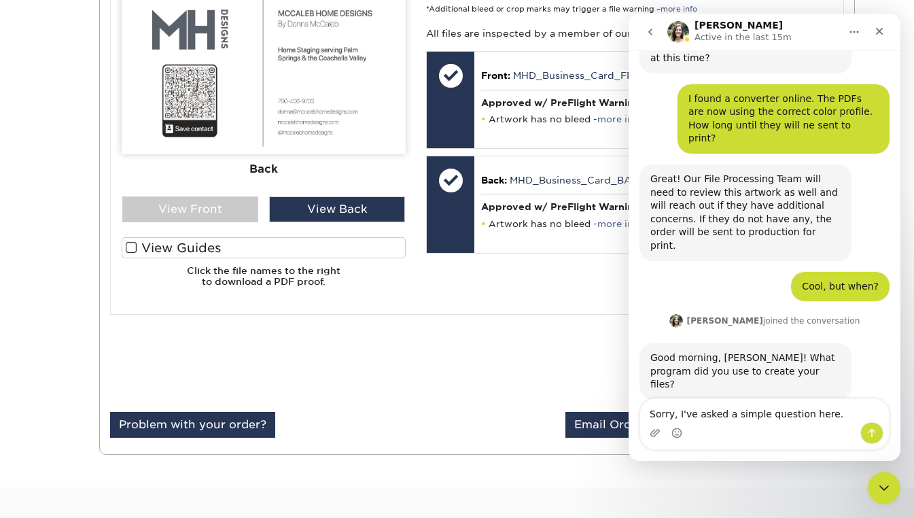
type textarea "Sorry, I've asked a simple question here."
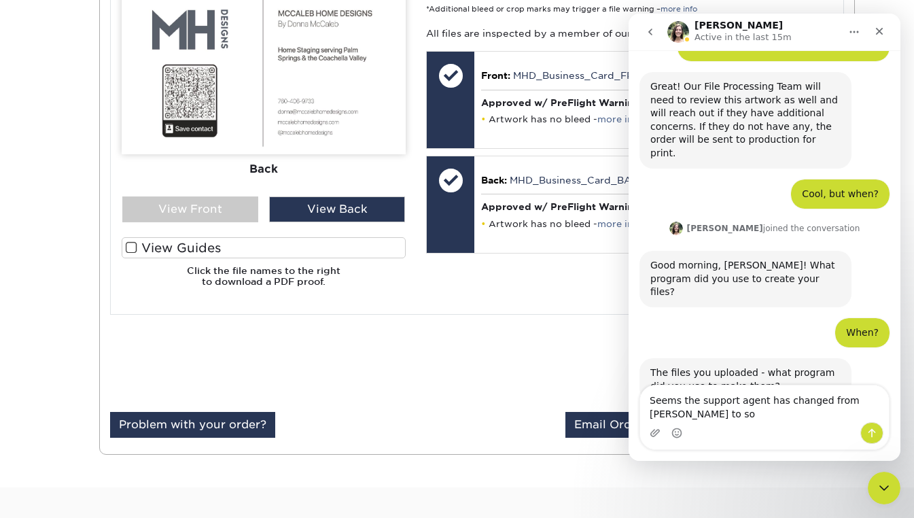
scroll to position [1966, 0]
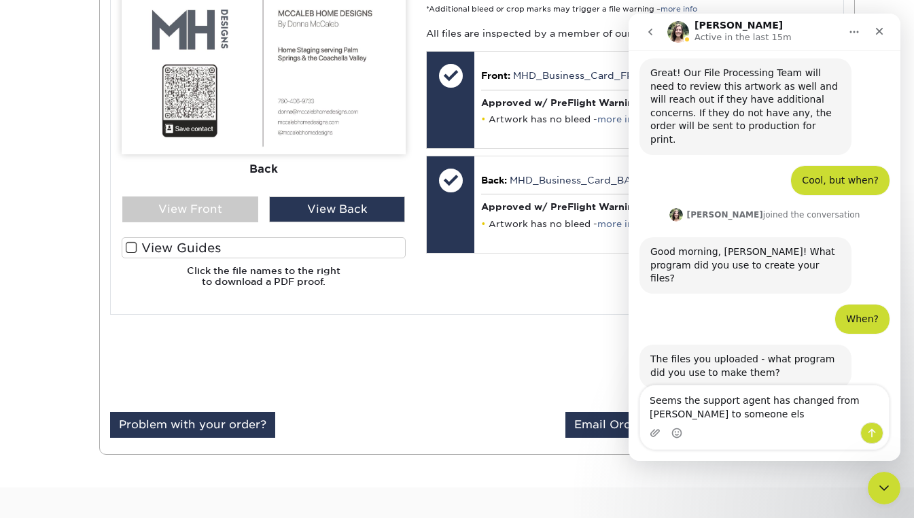
type textarea "Seems the support agent has changed from Avery to someone else"
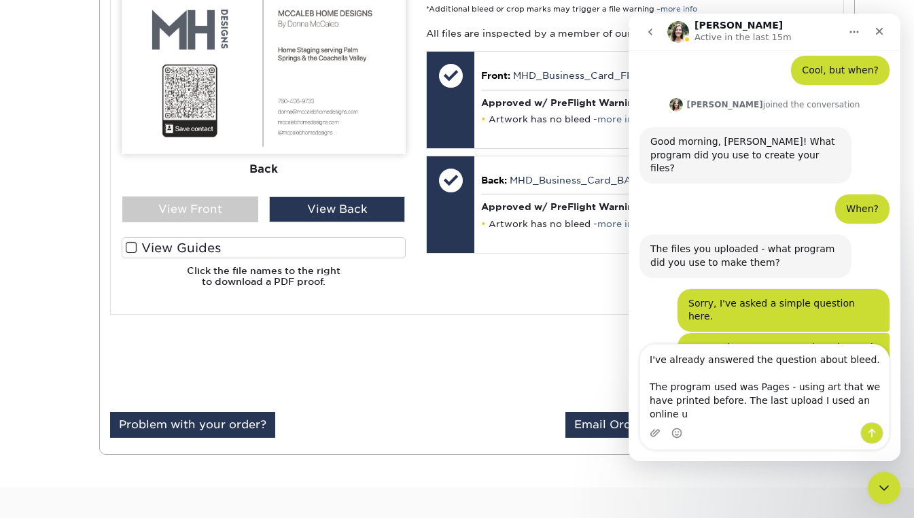
scroll to position [2090, 0]
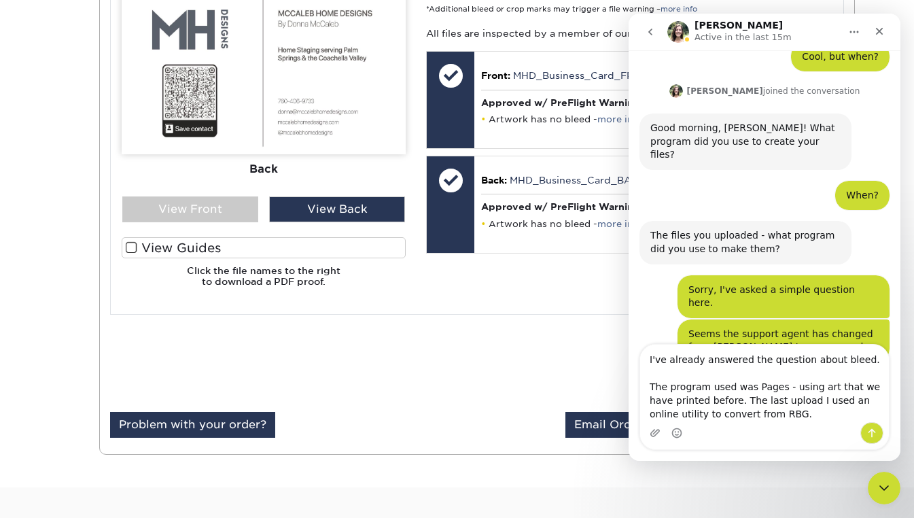
type textarea "I've already answered the question about bleed. The program used was Pages - us…"
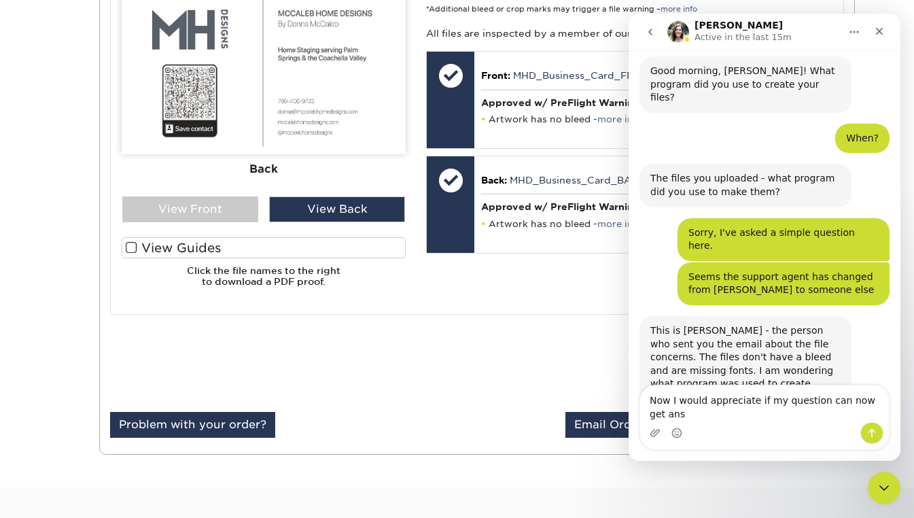
scroll to position [2160, 0]
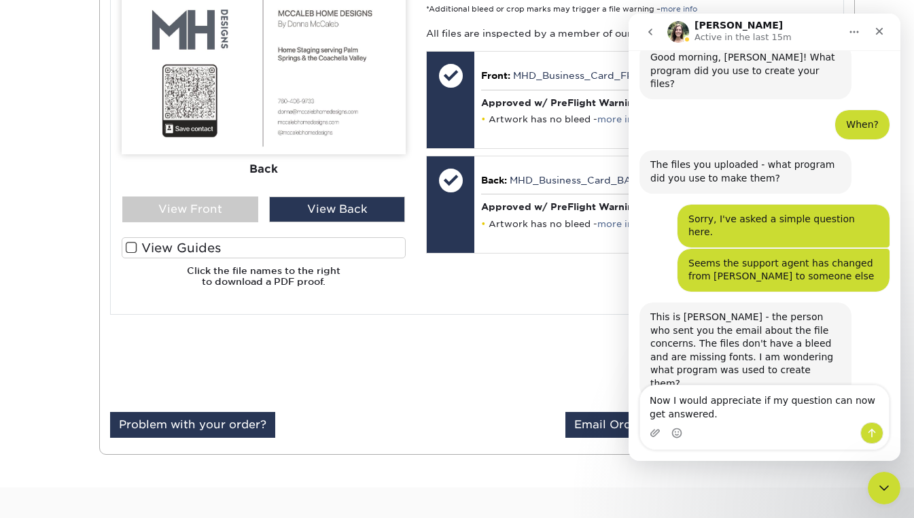
type textarea "Now I would appreciate if my question can now get answered."
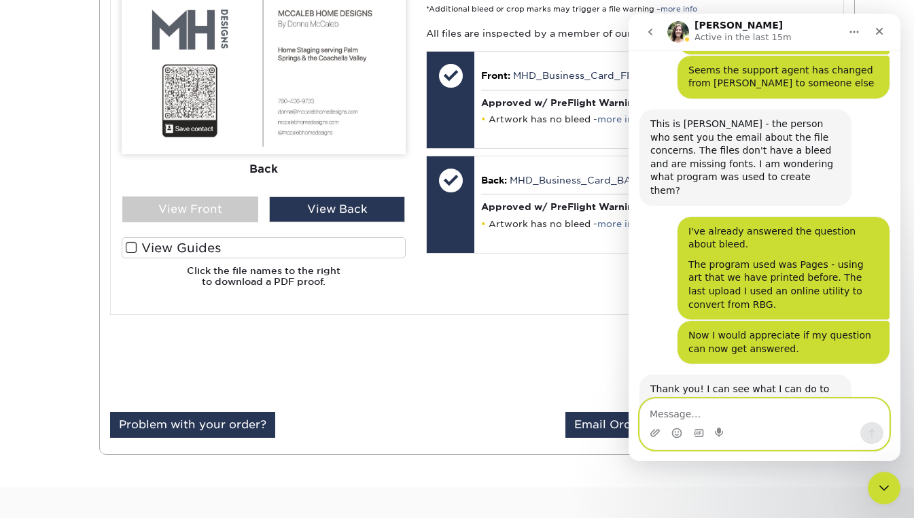
scroll to position [2406, 0]
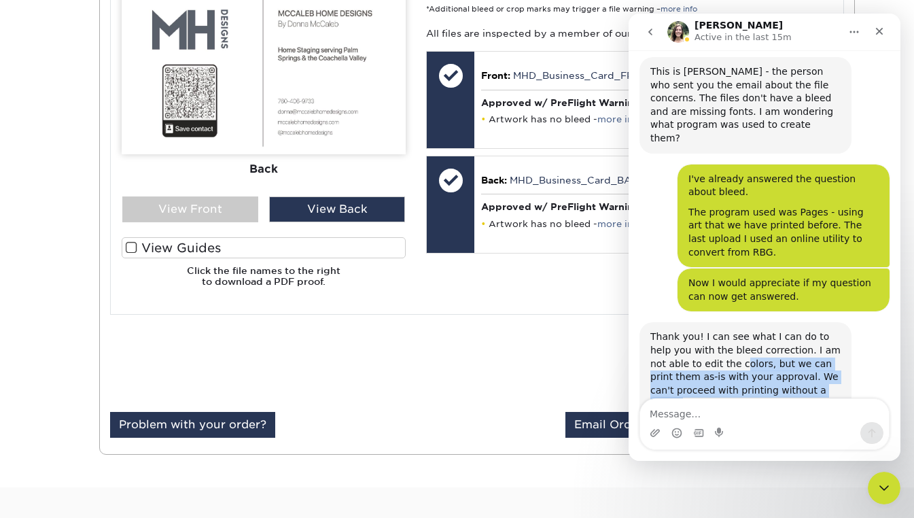
drag, startPoint x: 707, startPoint y: 200, endPoint x: 745, endPoint y: 315, distance: 121.4
click at [745, 322] on div "Thank you! I can see what I can do to help you with the bleed correction. I am …" at bounding box center [746, 407] width 212 height 170
click at [730, 417] on div "Regarding the turnaround, the files and shipping will take about four business …" at bounding box center [745, 450] width 190 height 67
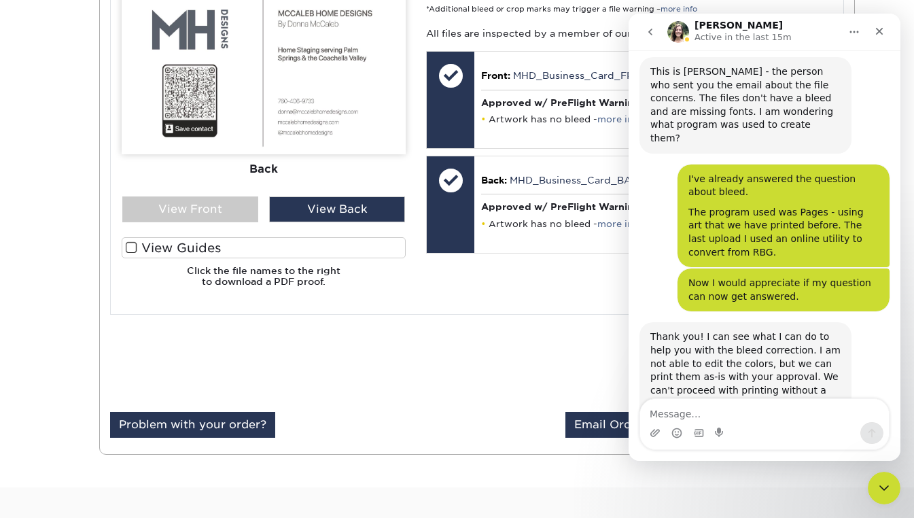
drag, startPoint x: 699, startPoint y: 259, endPoint x: 720, endPoint y: 304, distance: 50.5
click at [720, 417] on div "Regarding the turnaround, the files and shipping will take about four business …" at bounding box center [745, 450] width 190 height 67
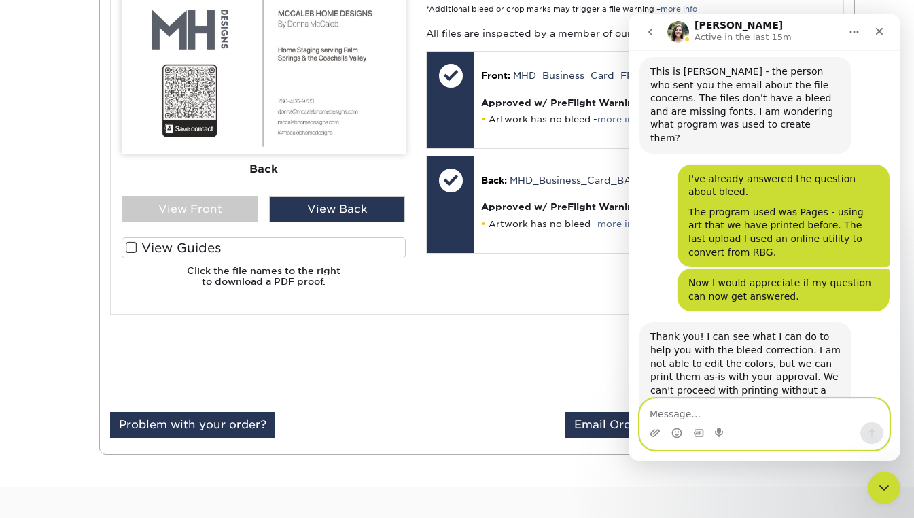
click at [688, 408] on textarea "Message…" at bounding box center [764, 410] width 249 height 23
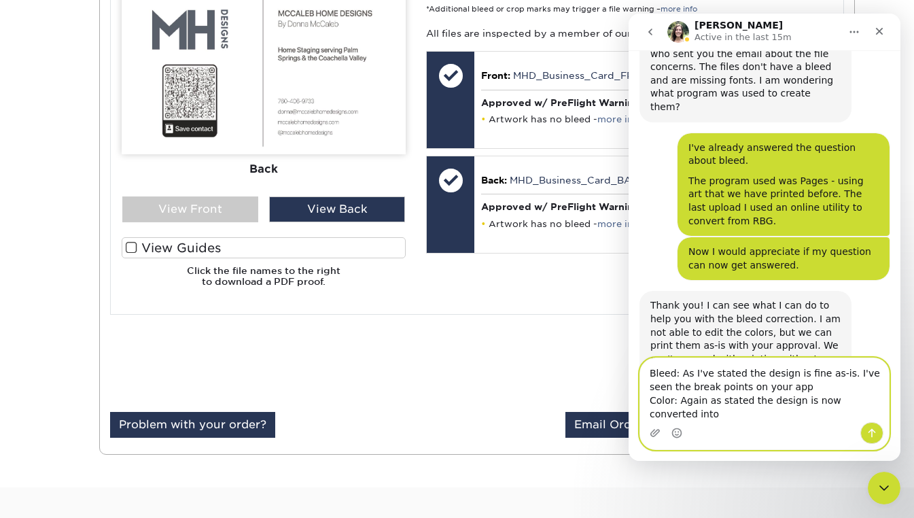
scroll to position [2451, 0]
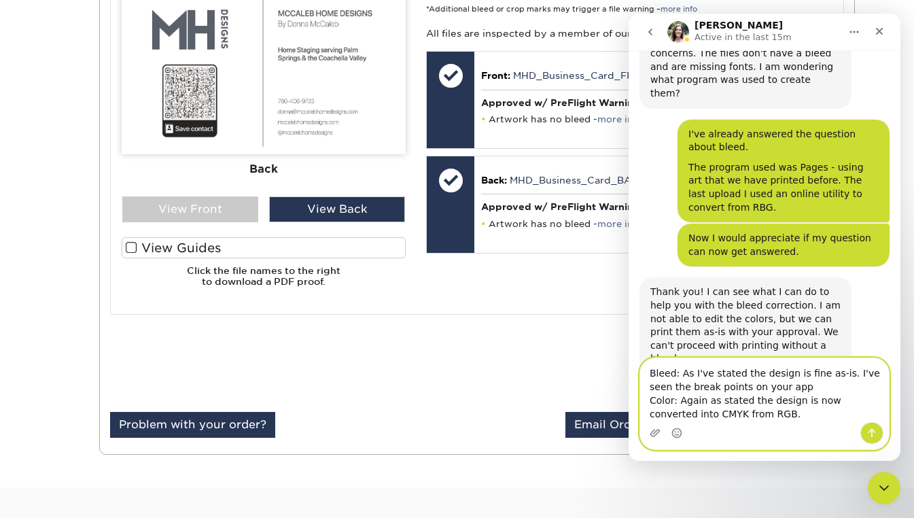
type textarea "Bleed: As I've stated the design is fine as-is. I've seen the break points on y…"
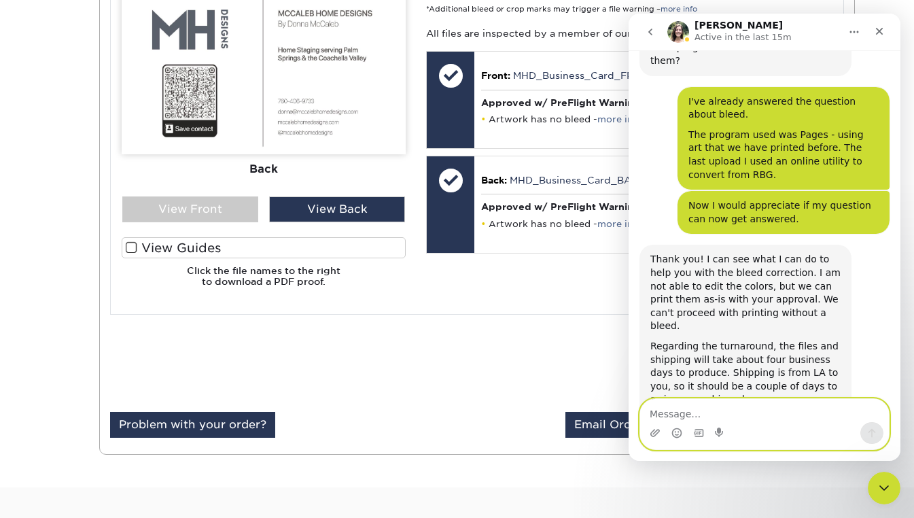
scroll to position [2593, 0]
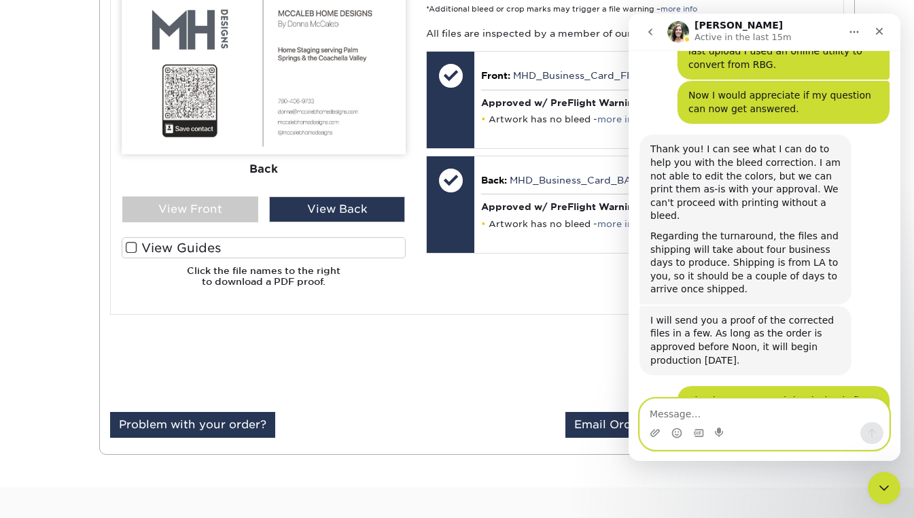
type textarea "n"
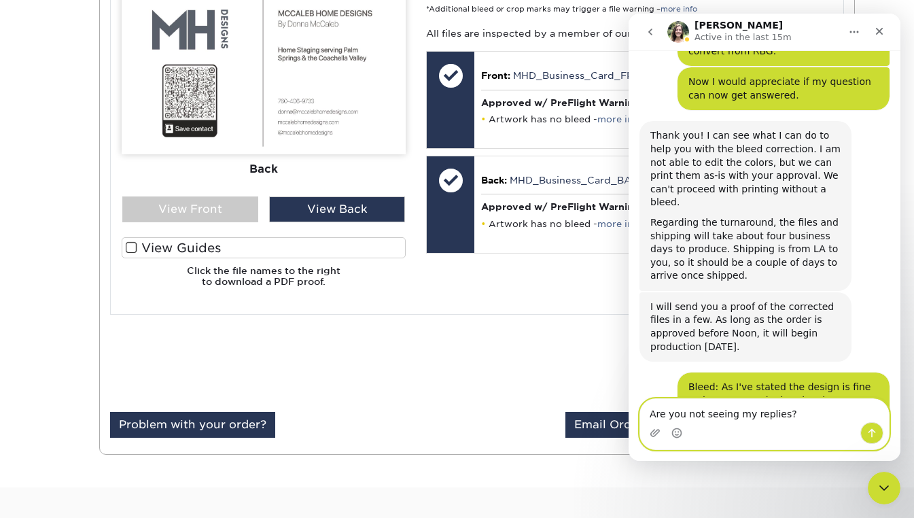
scroll to position [2621, 0]
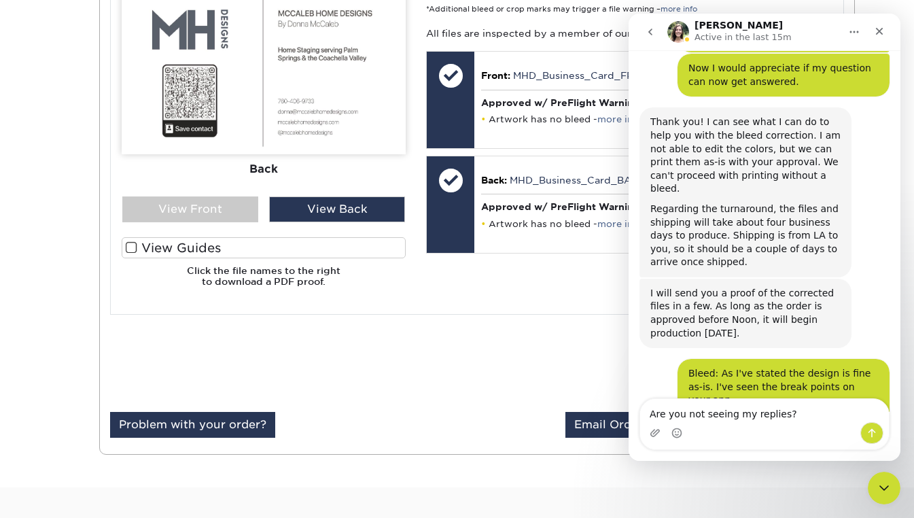
click at [782, 367] on div "Bleed: As I've stated the design is fine as-is. I've seen the break points on y…" at bounding box center [783, 400] width 190 height 67
copy div "Bleed: As I've stated the design is fine as-is. I've seen the break points on y…"
click at [708, 402] on textarea "Are you not seeing my replies?" at bounding box center [764, 410] width 249 height 23
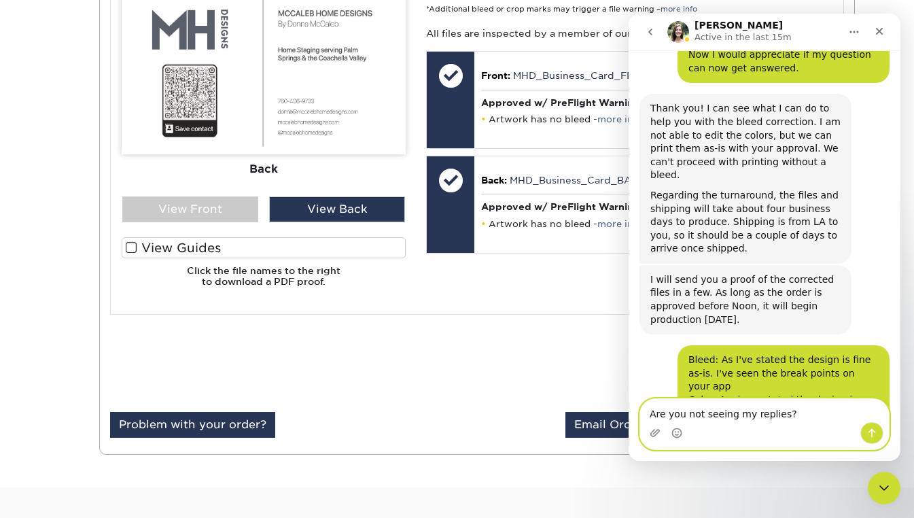
paste textarea "Bleed: As I've stated the design is fine as-is. I've seen the break points on y…"
type textarea "Are you not seeing my replies? Bleed: As I've stated the design is fine as-is. …"
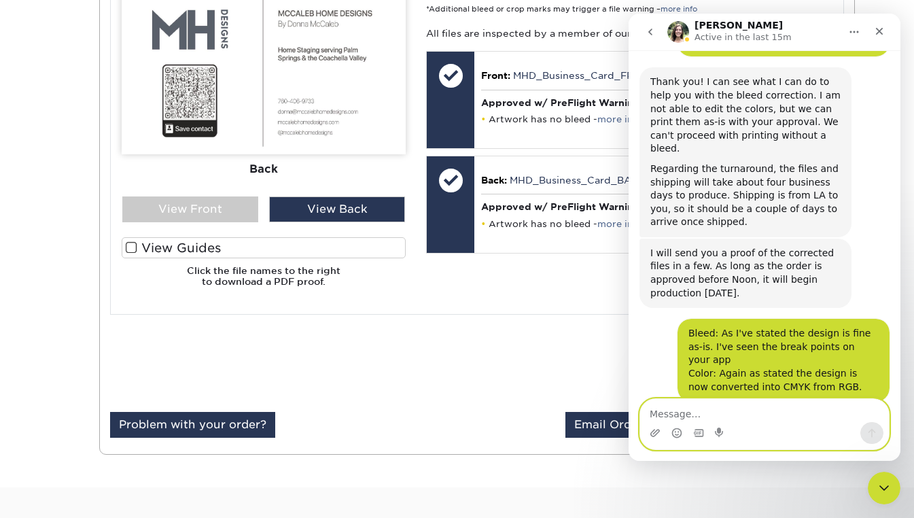
scroll to position [2758, 0]
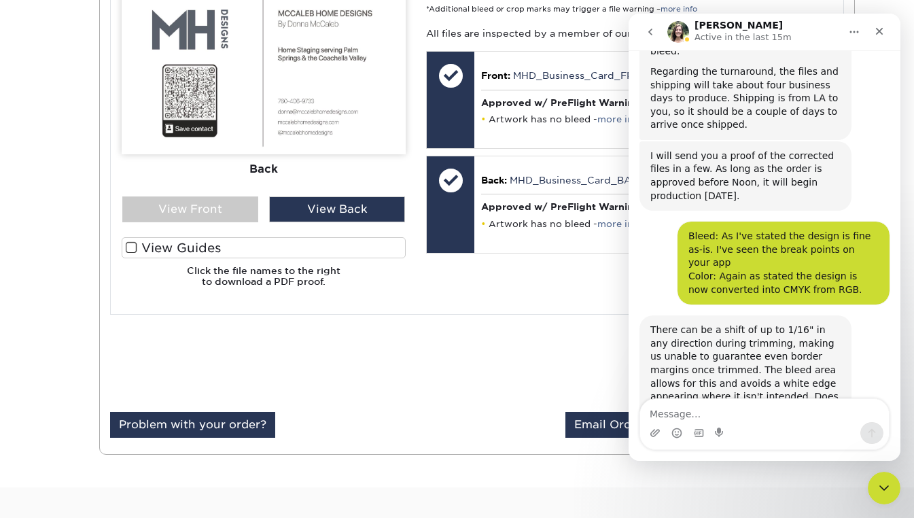
drag, startPoint x: 682, startPoint y: 313, endPoint x: 755, endPoint y: 354, distance: 84.3
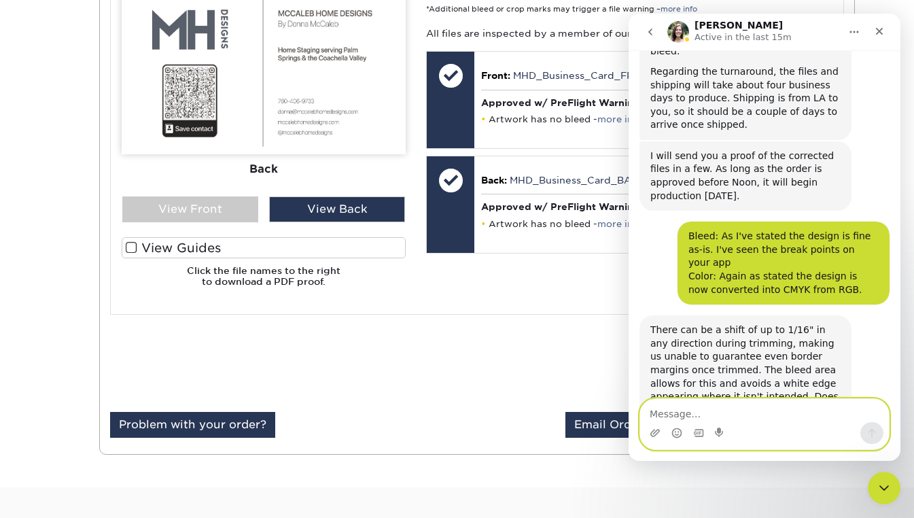
click at [710, 413] on textarea "Message…" at bounding box center [764, 410] width 249 height 23
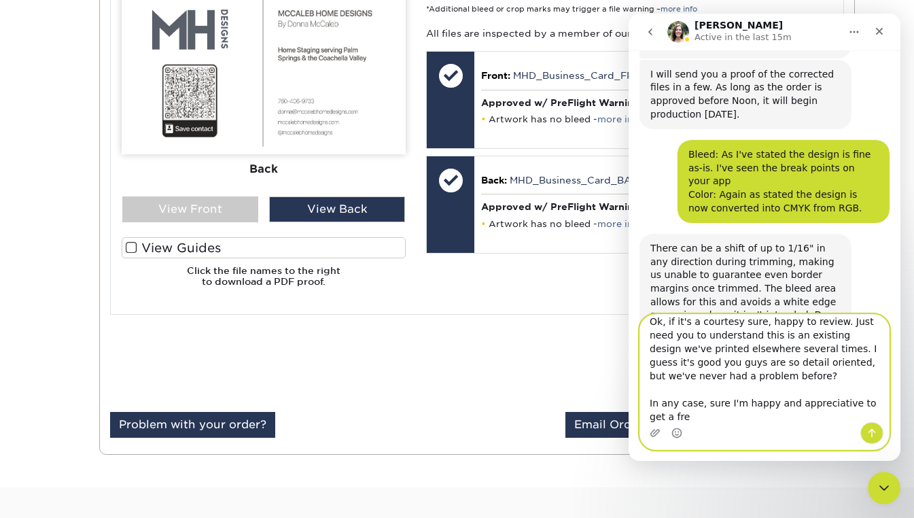
scroll to position [2842, 0]
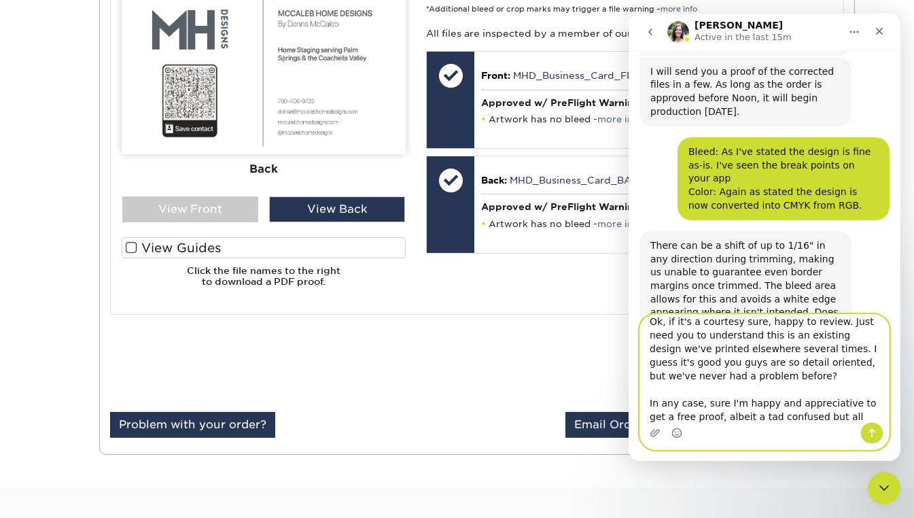
type textarea "Ok, if it's a courtesy sure, happy to review. Just need you to understand this …"
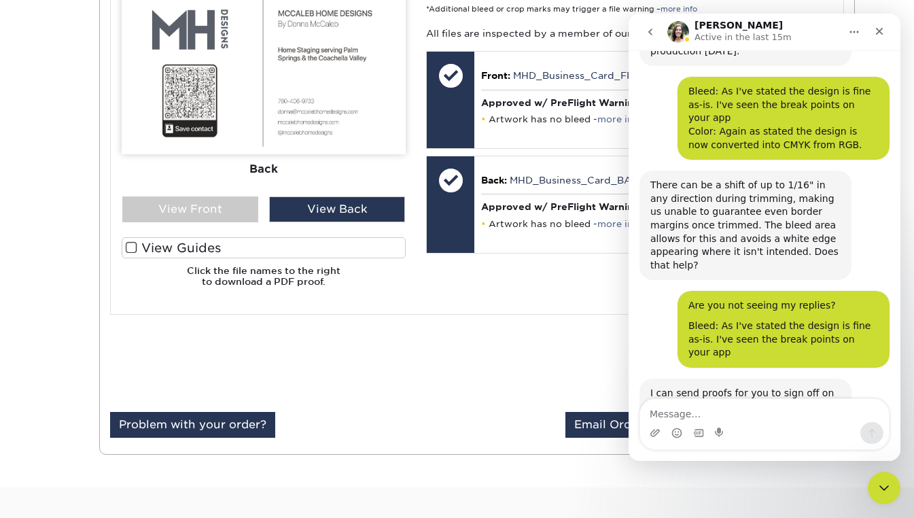
scroll to position [3038, 0]
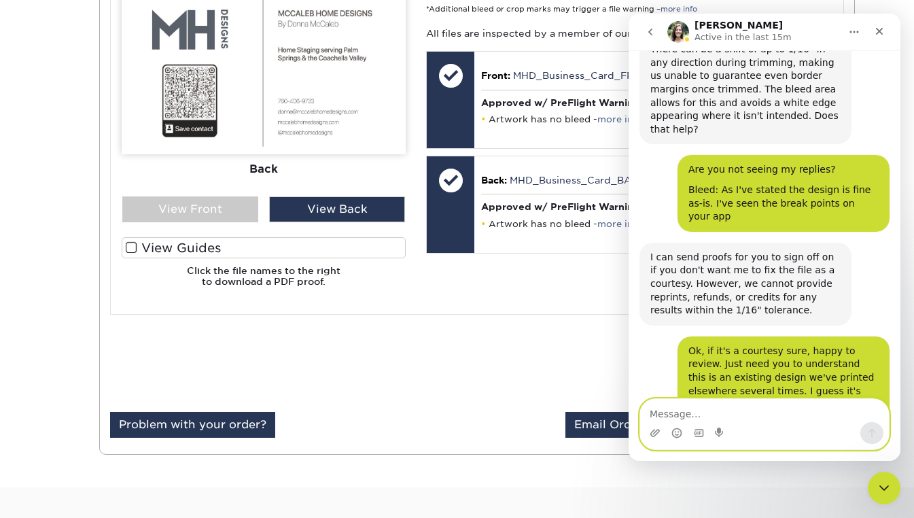
click at [712, 415] on textarea "Message…" at bounding box center [764, 410] width 249 height 23
type textarea "That's it, and thank you."
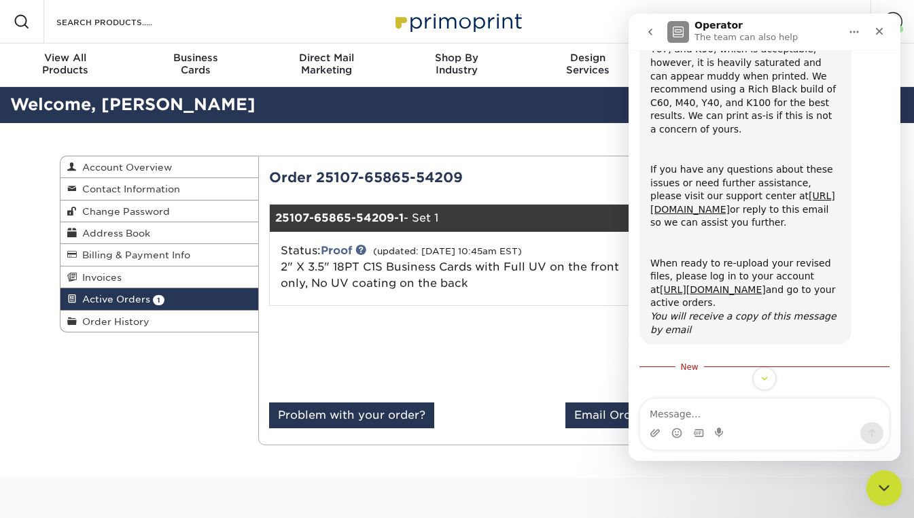
scroll to position [873, 0]
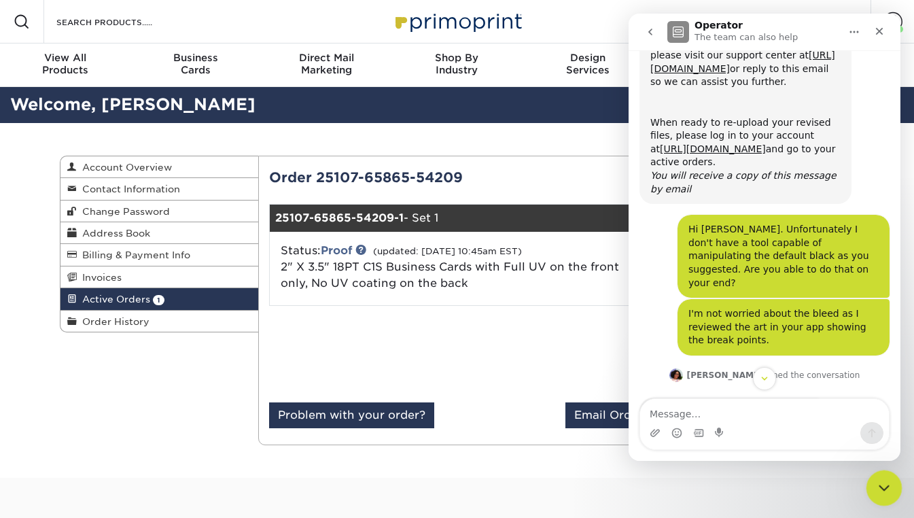
click at [879, 485] on icon "Close Intercom Messenger" at bounding box center [882, 486] width 16 height 16
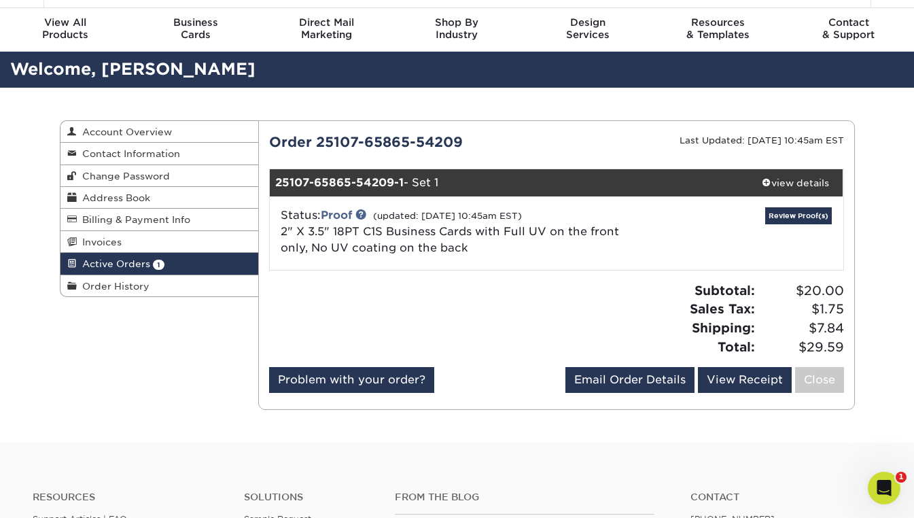
scroll to position [43, 0]
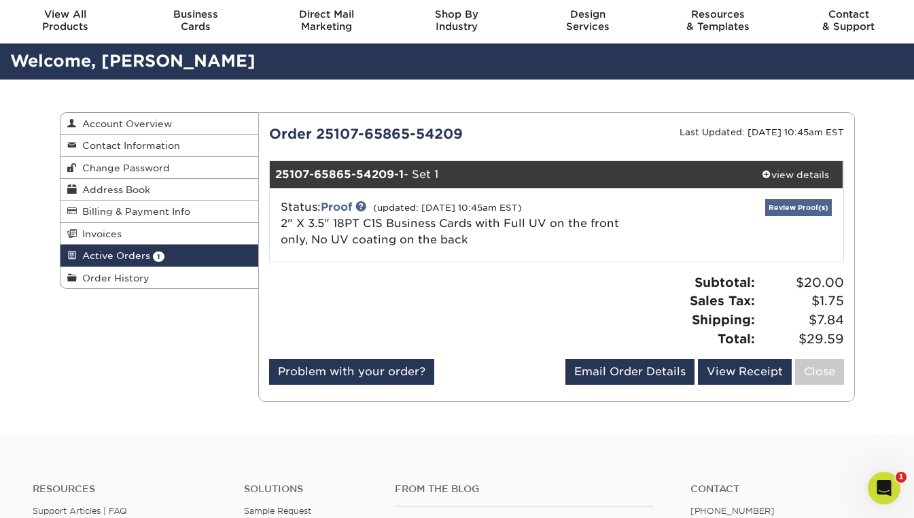
click at [803, 204] on link "Review Proof(s)" at bounding box center [798, 207] width 67 height 17
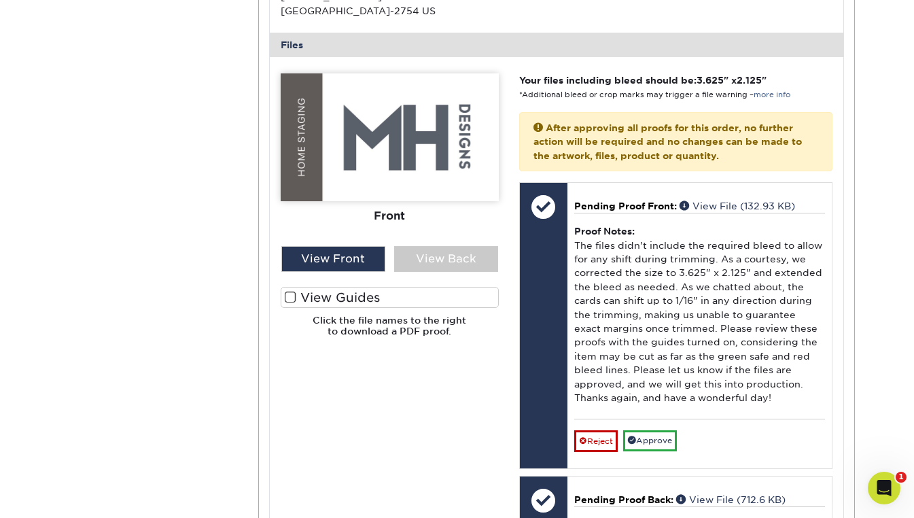
scroll to position [525, 0]
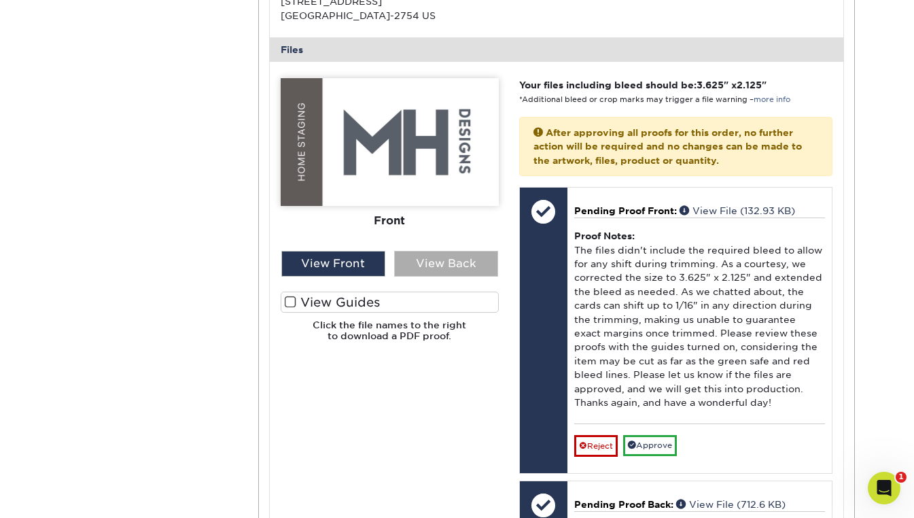
click at [426, 258] on div "View Back" at bounding box center [446, 264] width 104 height 26
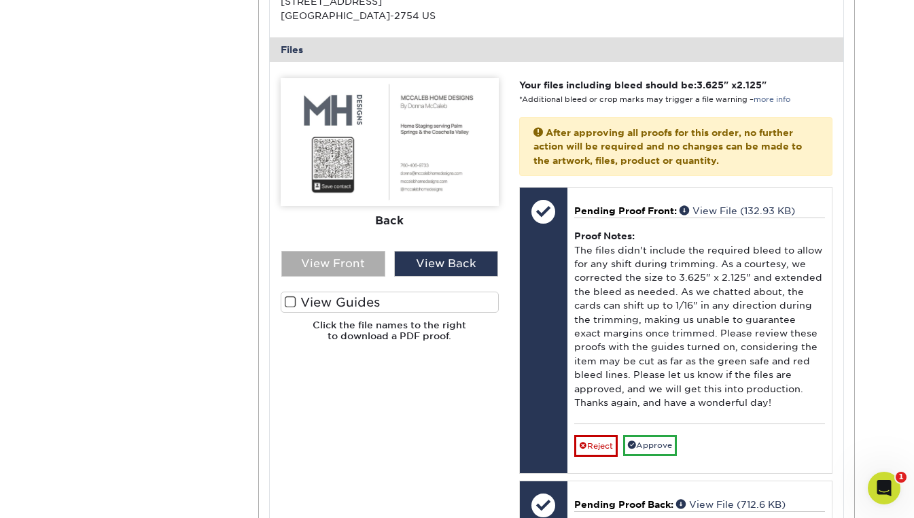
click at [338, 253] on div "View Front" at bounding box center [333, 264] width 104 height 26
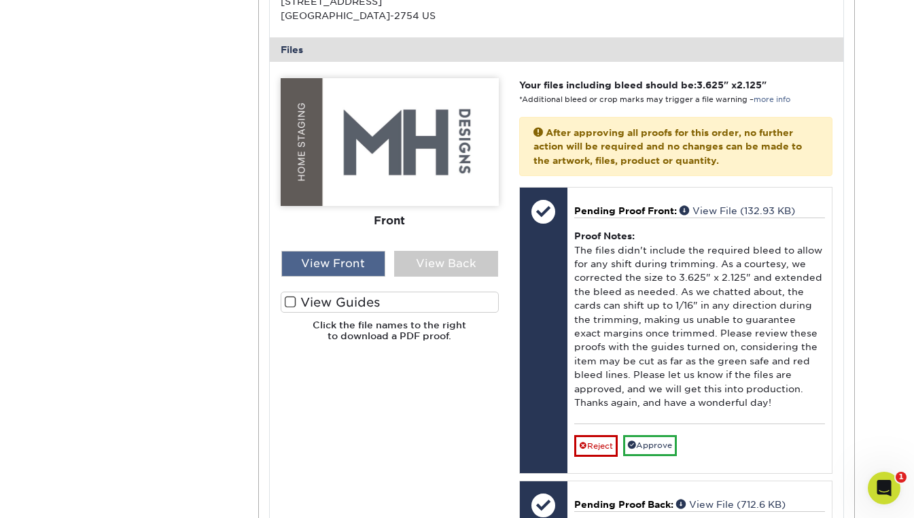
drag, startPoint x: 397, startPoint y: 260, endPoint x: 370, endPoint y: 259, distance: 26.5
click at [397, 260] on div "View Back" at bounding box center [446, 264] width 104 height 26
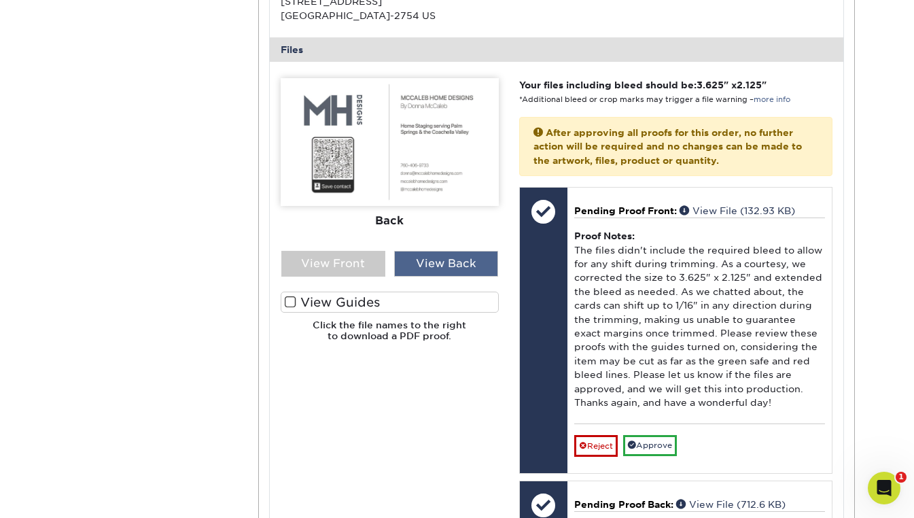
click at [434, 254] on div "View Back" at bounding box center [446, 264] width 104 height 26
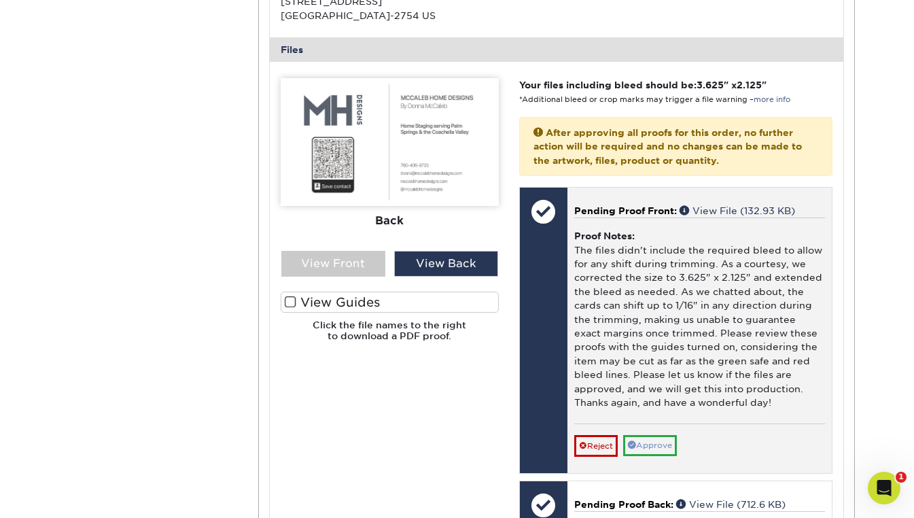
scroll to position [2, 0]
click at [661, 436] on link "Approve" at bounding box center [650, 445] width 54 height 21
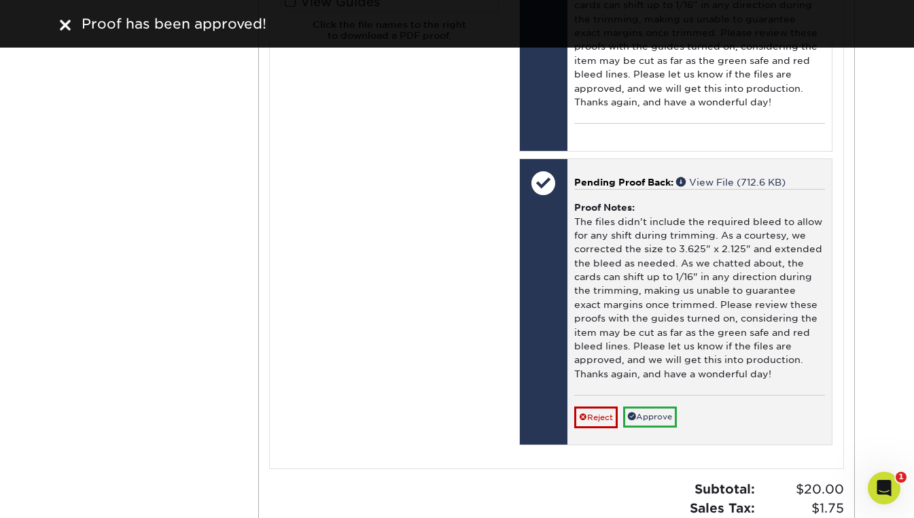
scroll to position [875, 0]
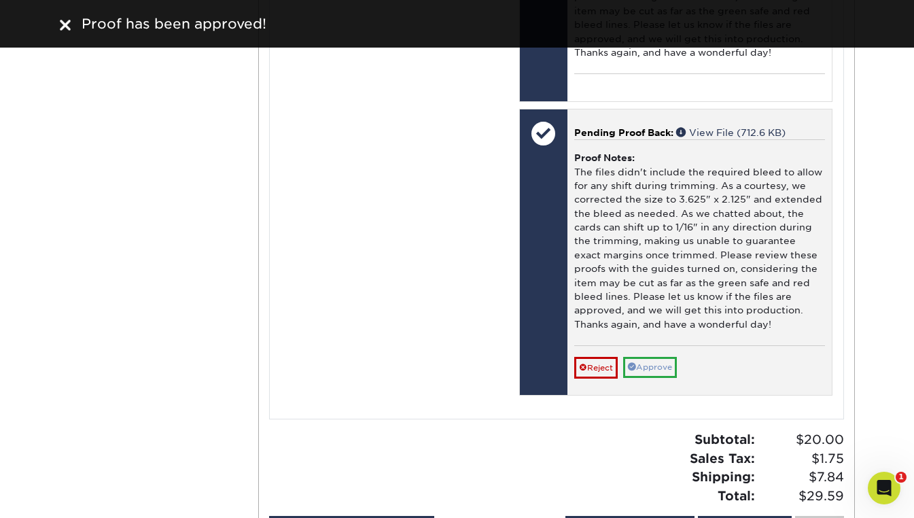
click at [644, 357] on link "Approve" at bounding box center [650, 367] width 54 height 21
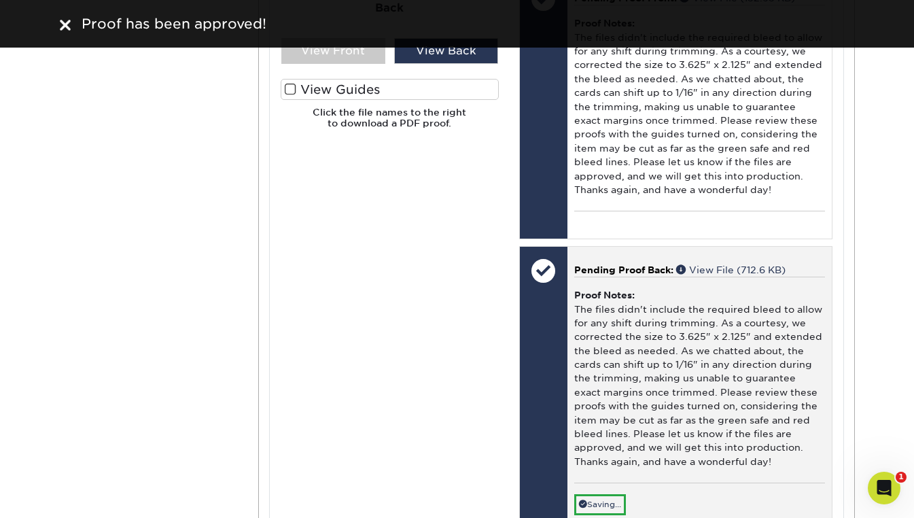
scroll to position [737, 0]
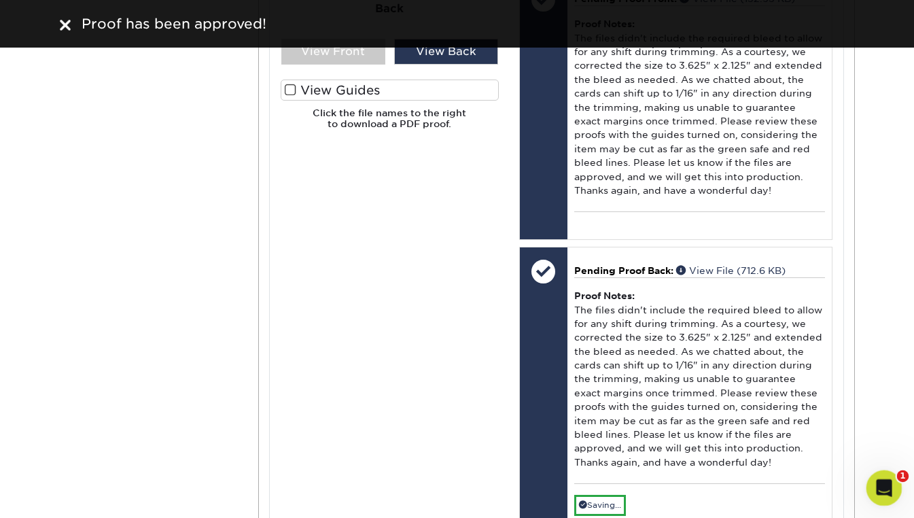
click at [883, 482] on icon "Open Intercom Messenger" at bounding box center [882, 485] width 10 height 11
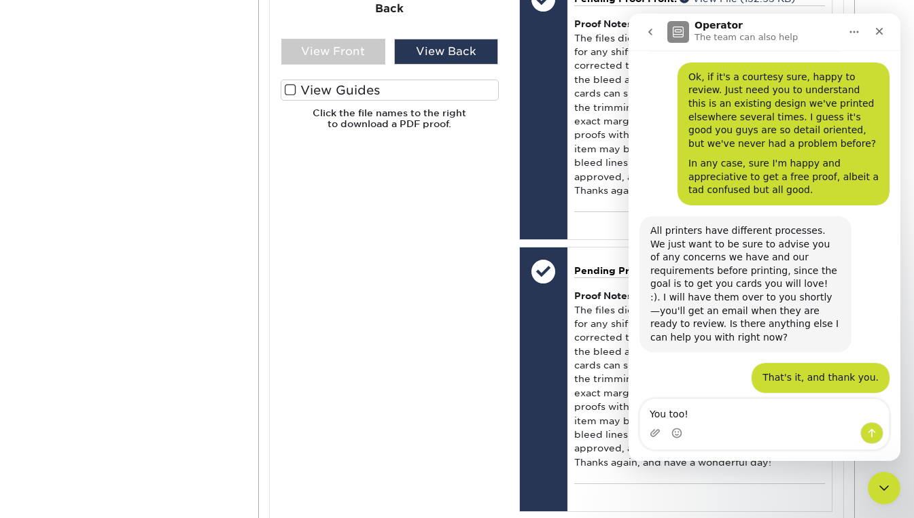
scroll to position [3328, 0]
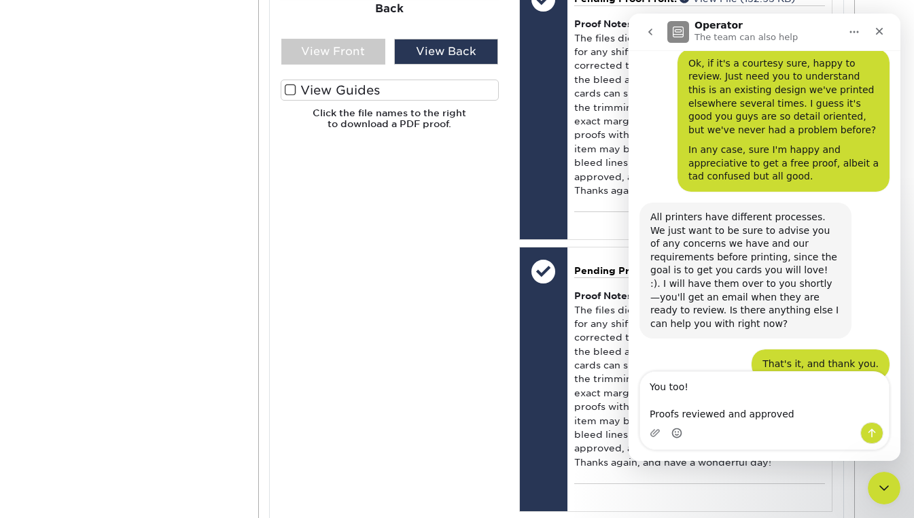
type textarea "You too! Proofs reviewed and approved"
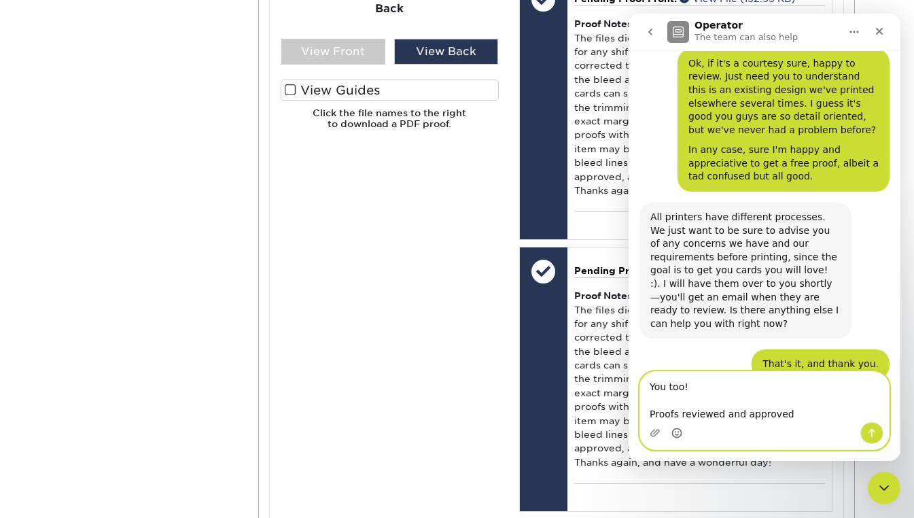
click at [676, 436] on icon "Emoji picker" at bounding box center [676, 432] width 11 height 11
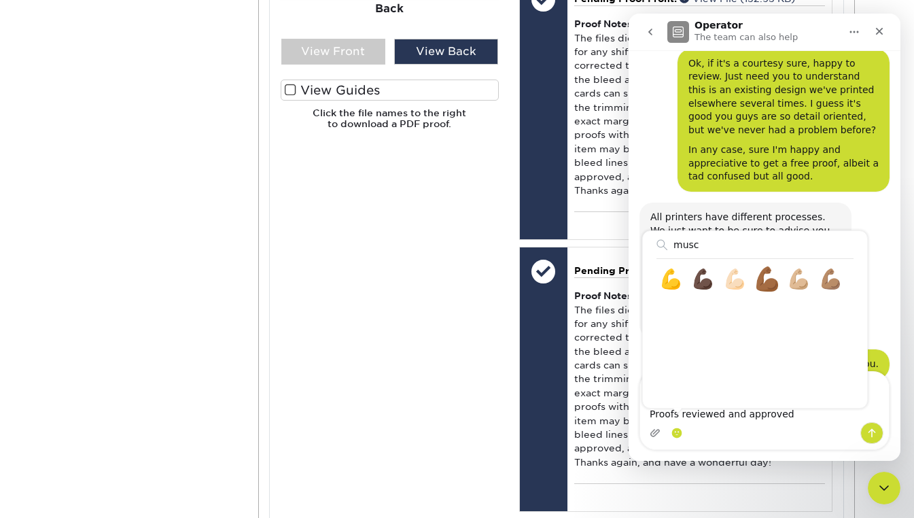
type input "musc"
type textarea "You too! Proofs reviewed and approved 💪🏾"
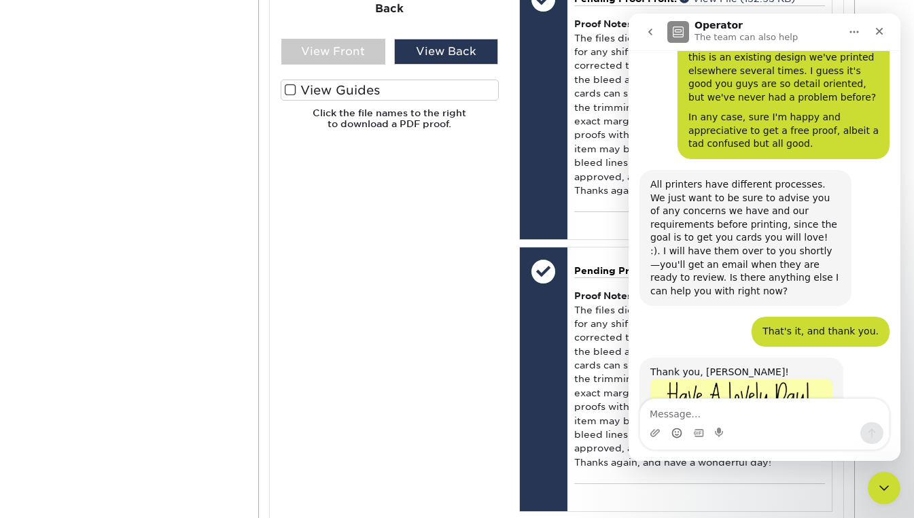
scroll to position [3413, 0]
